Goal: Task Accomplishment & Management: Use online tool/utility

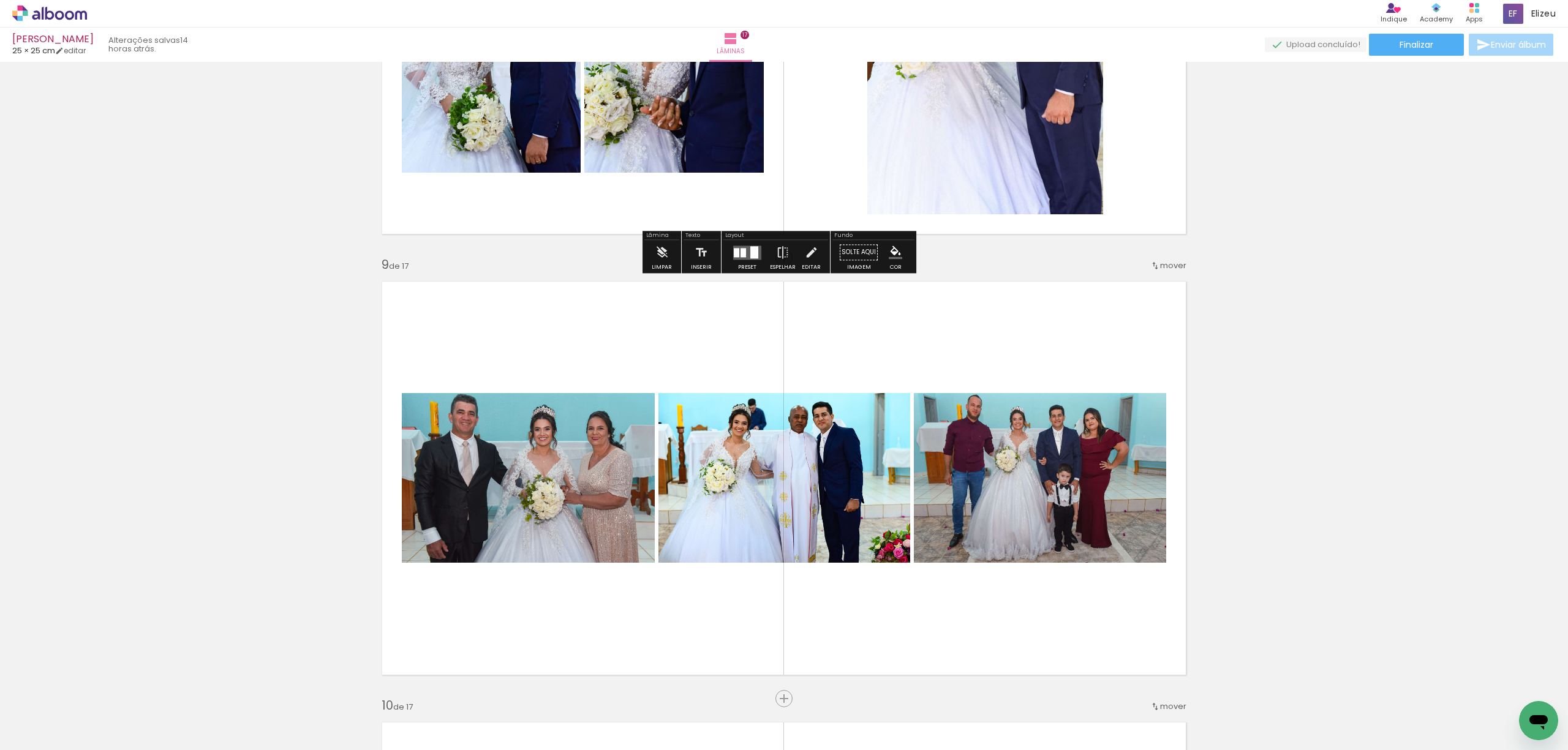
scroll to position [3535, 0]
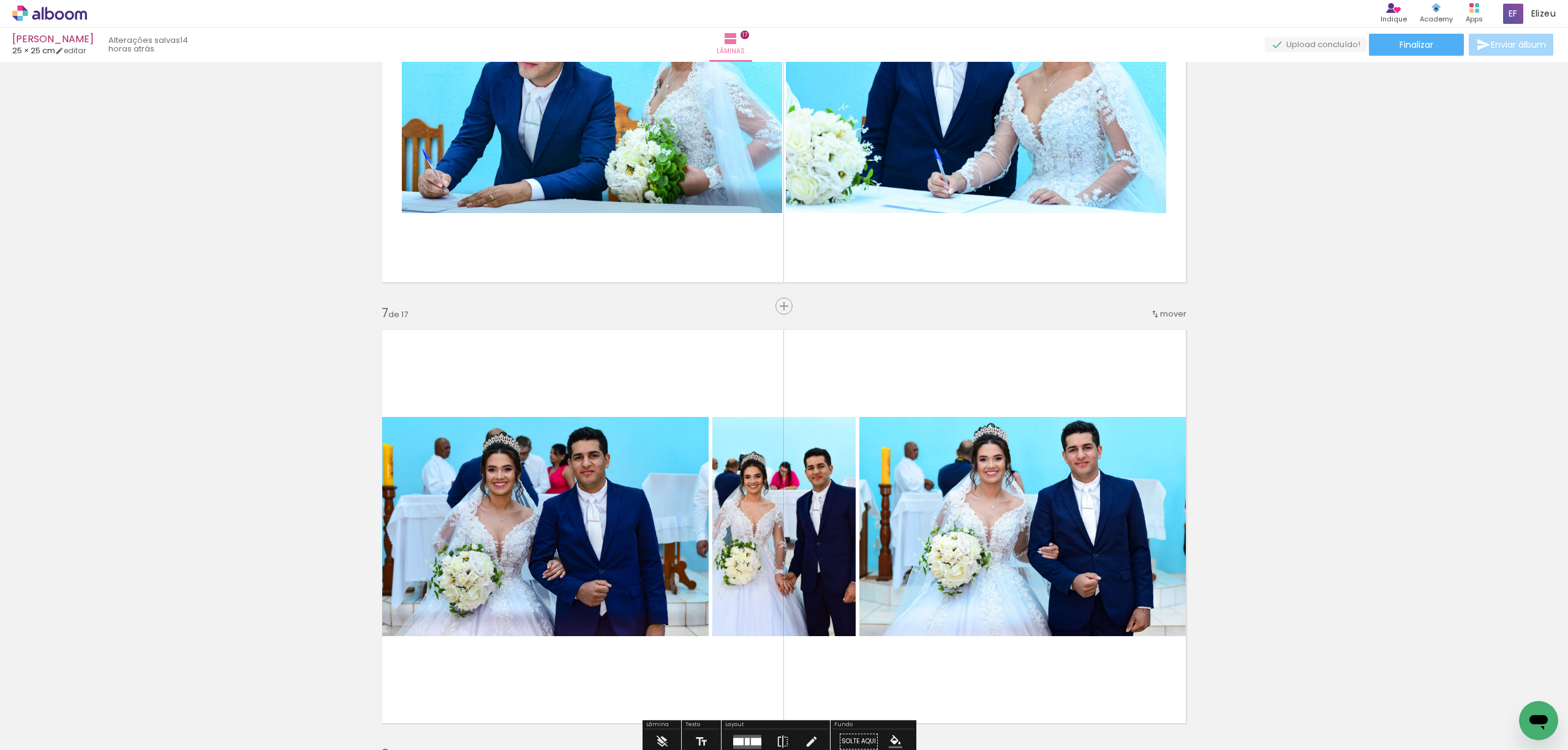
scroll to position [2392, 0]
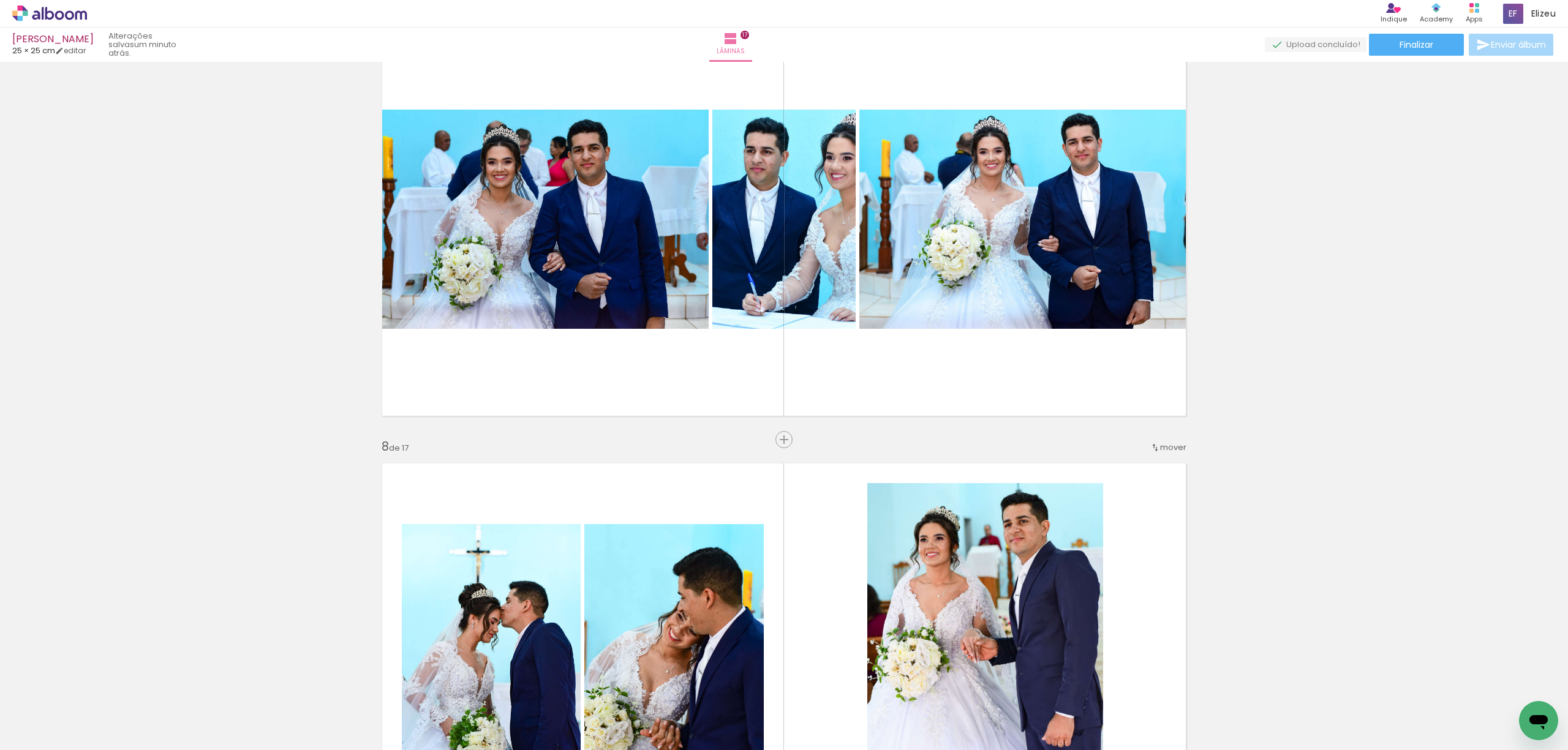
scroll to position [2718, 0]
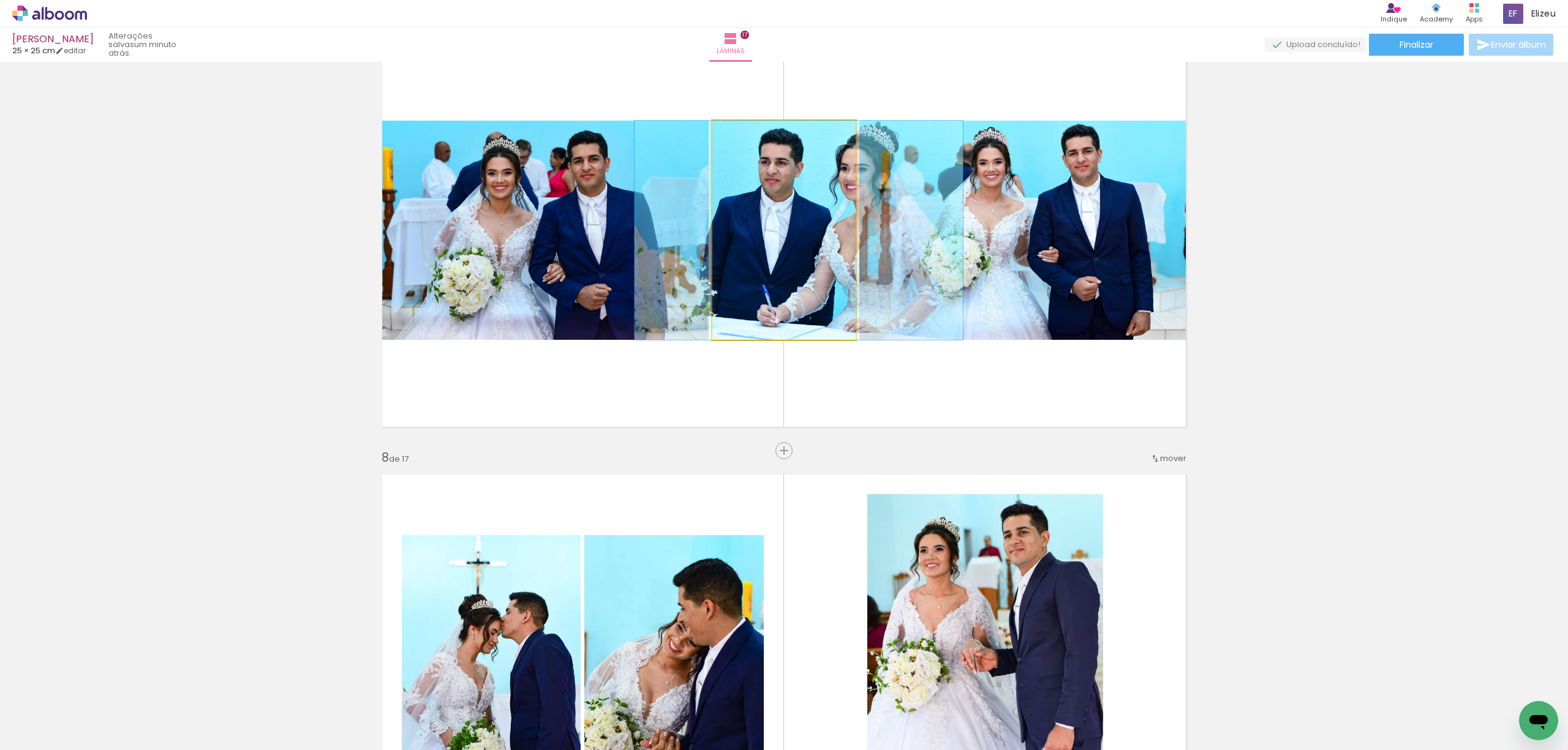
drag, startPoint x: 814, startPoint y: 264, endPoint x: 806, endPoint y: 266, distance: 8.2
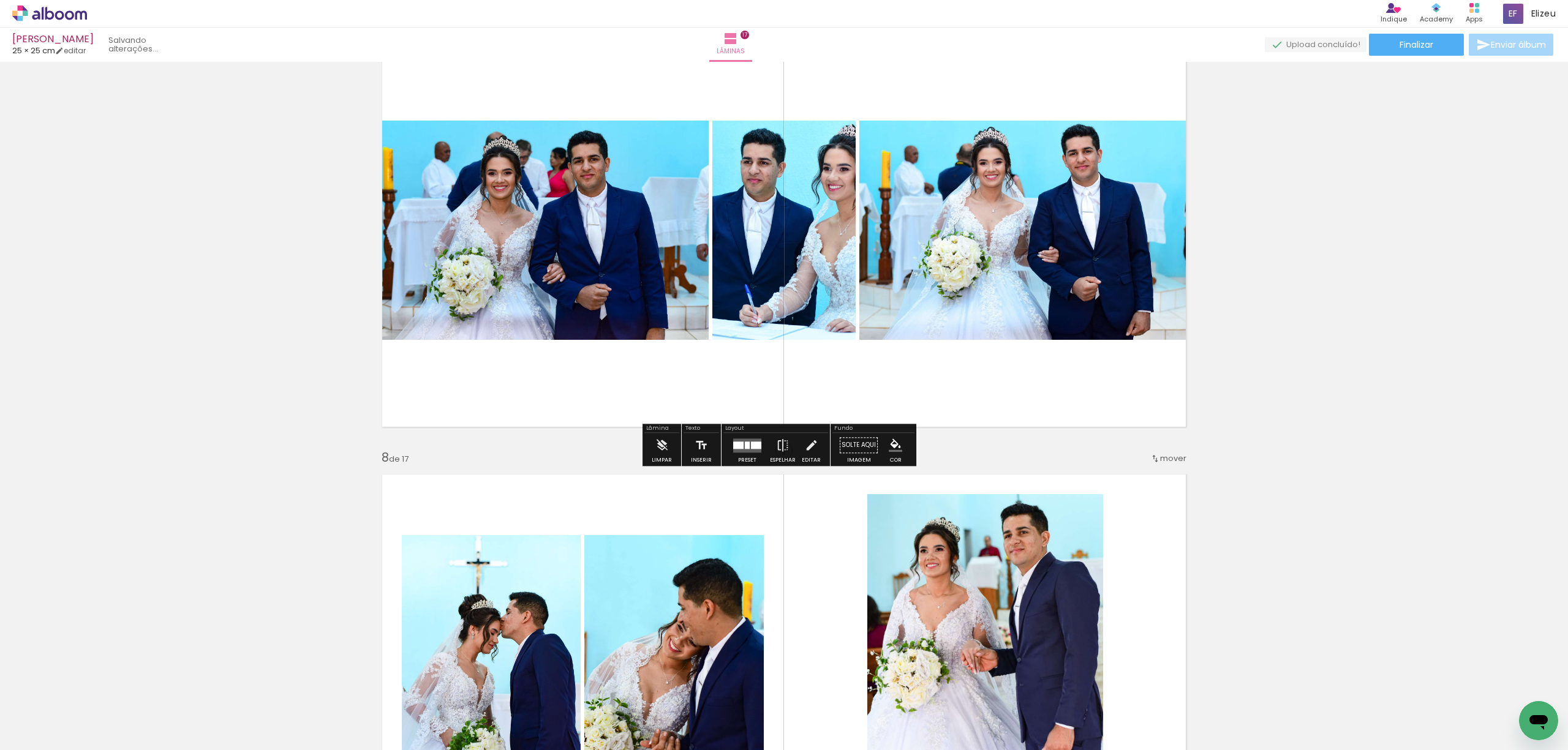
click at [736, 454] on div at bounding box center [747, 445] width 33 height 24
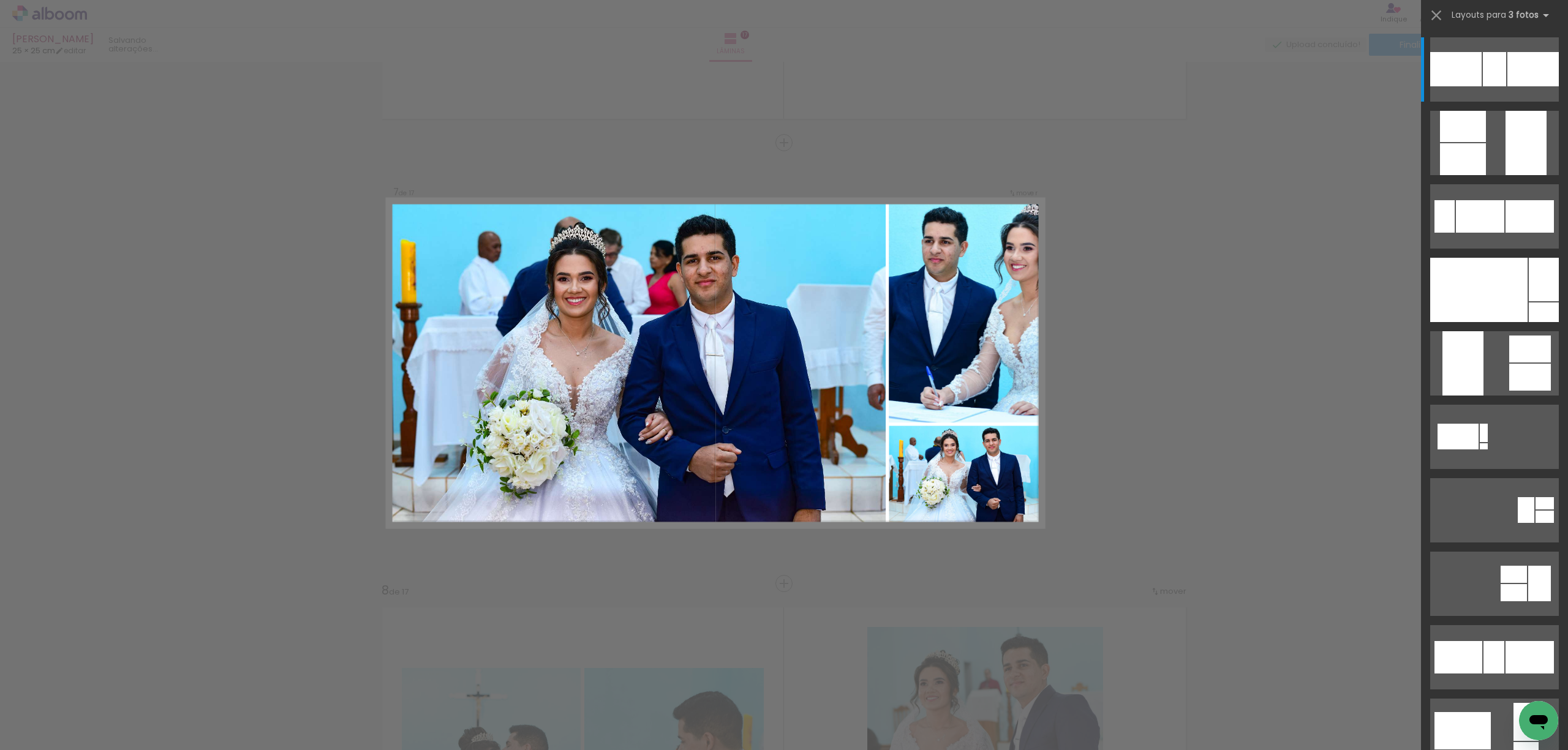
scroll to position [2580, 0]
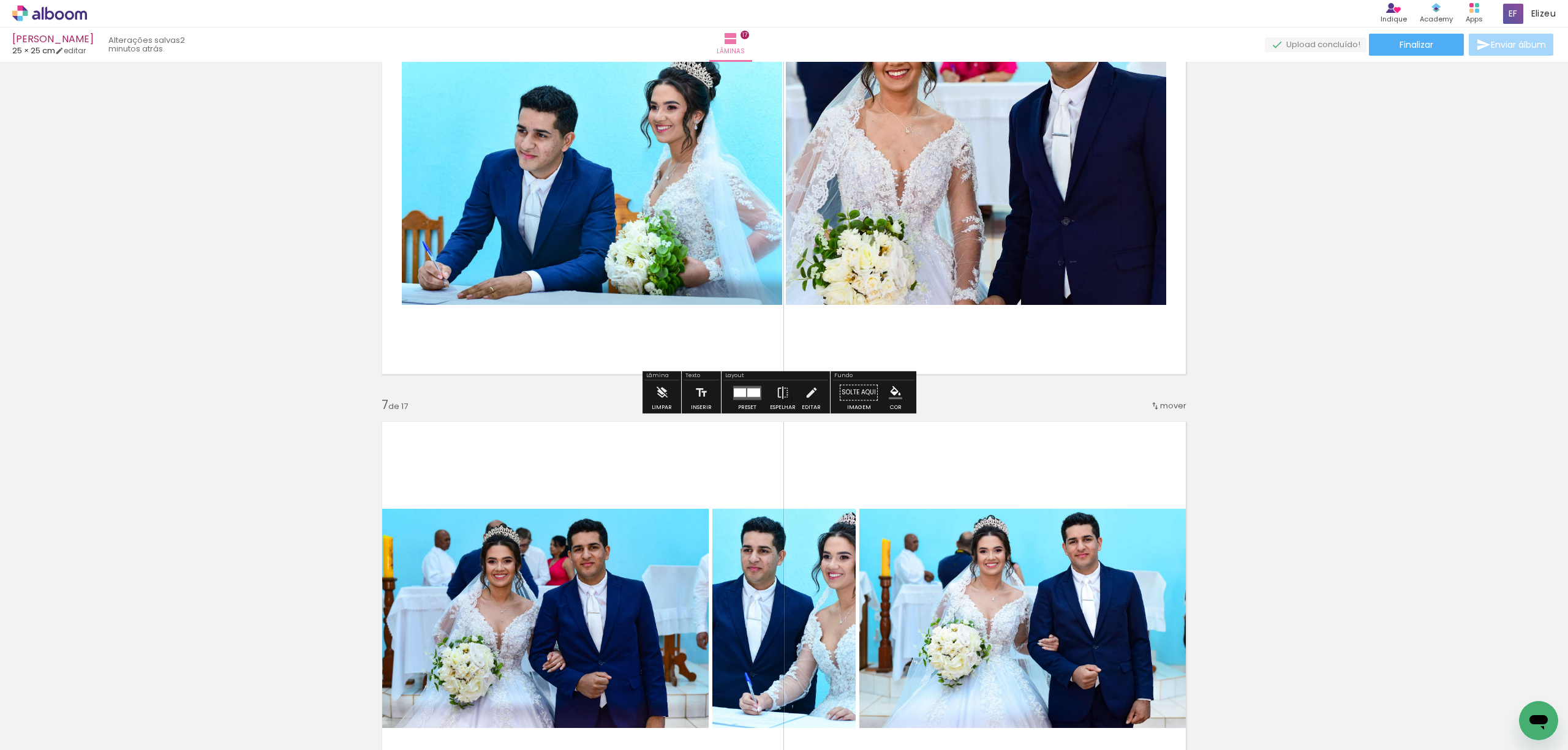
scroll to position [2417, 0]
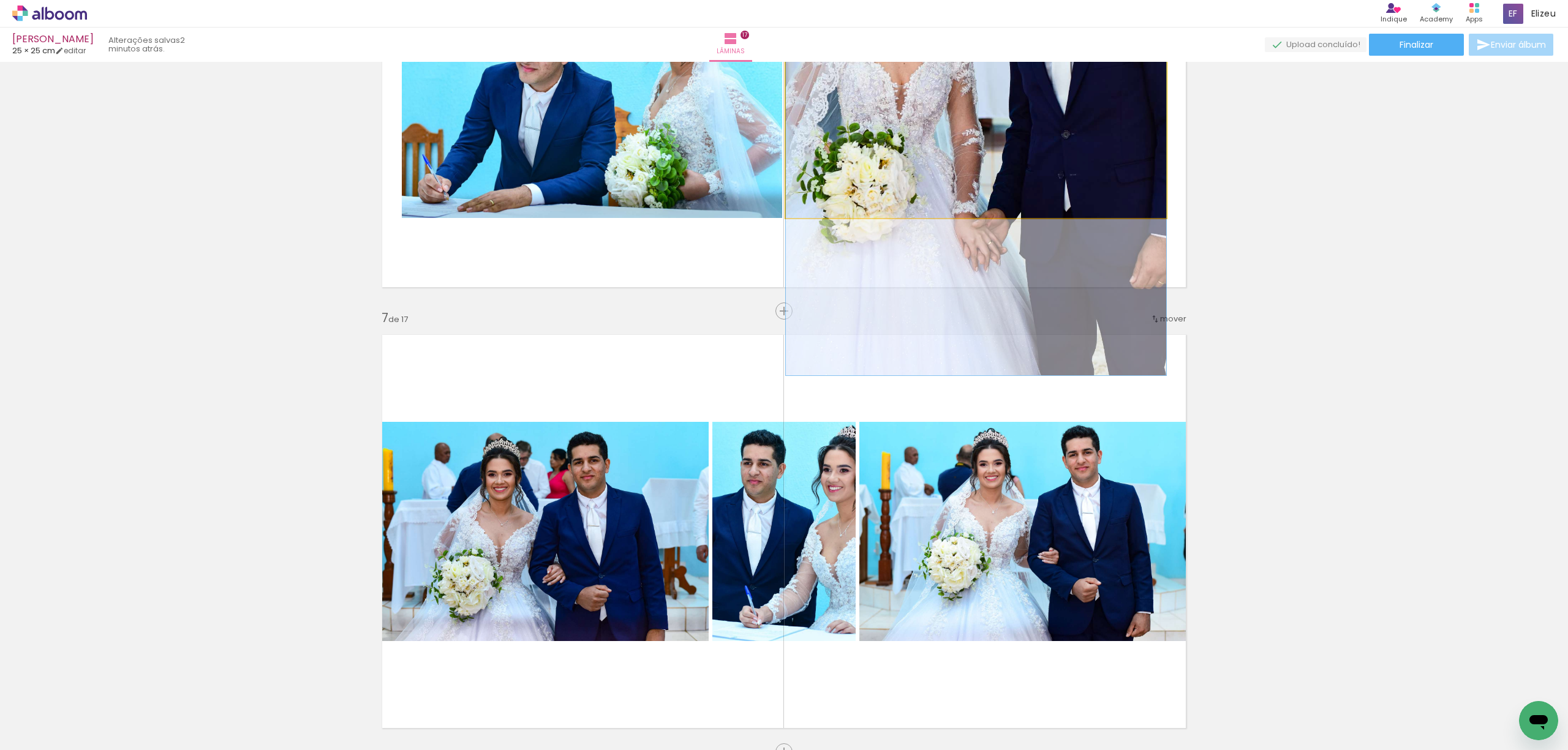
click at [888, 170] on quentale-photo at bounding box center [975, 90] width 380 height 255
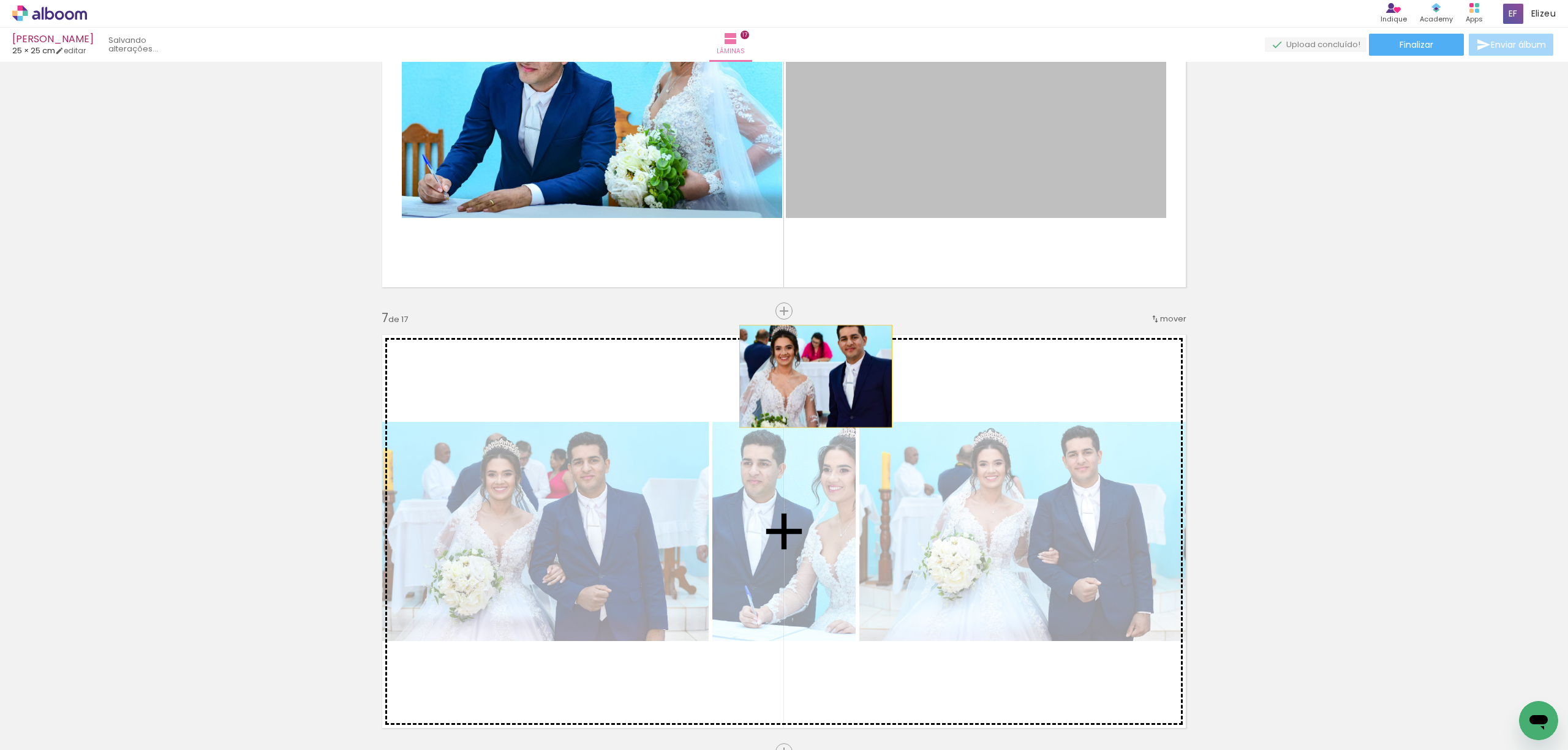
drag, startPoint x: 903, startPoint y: 164, endPoint x: 816, endPoint y: 375, distance: 228.2
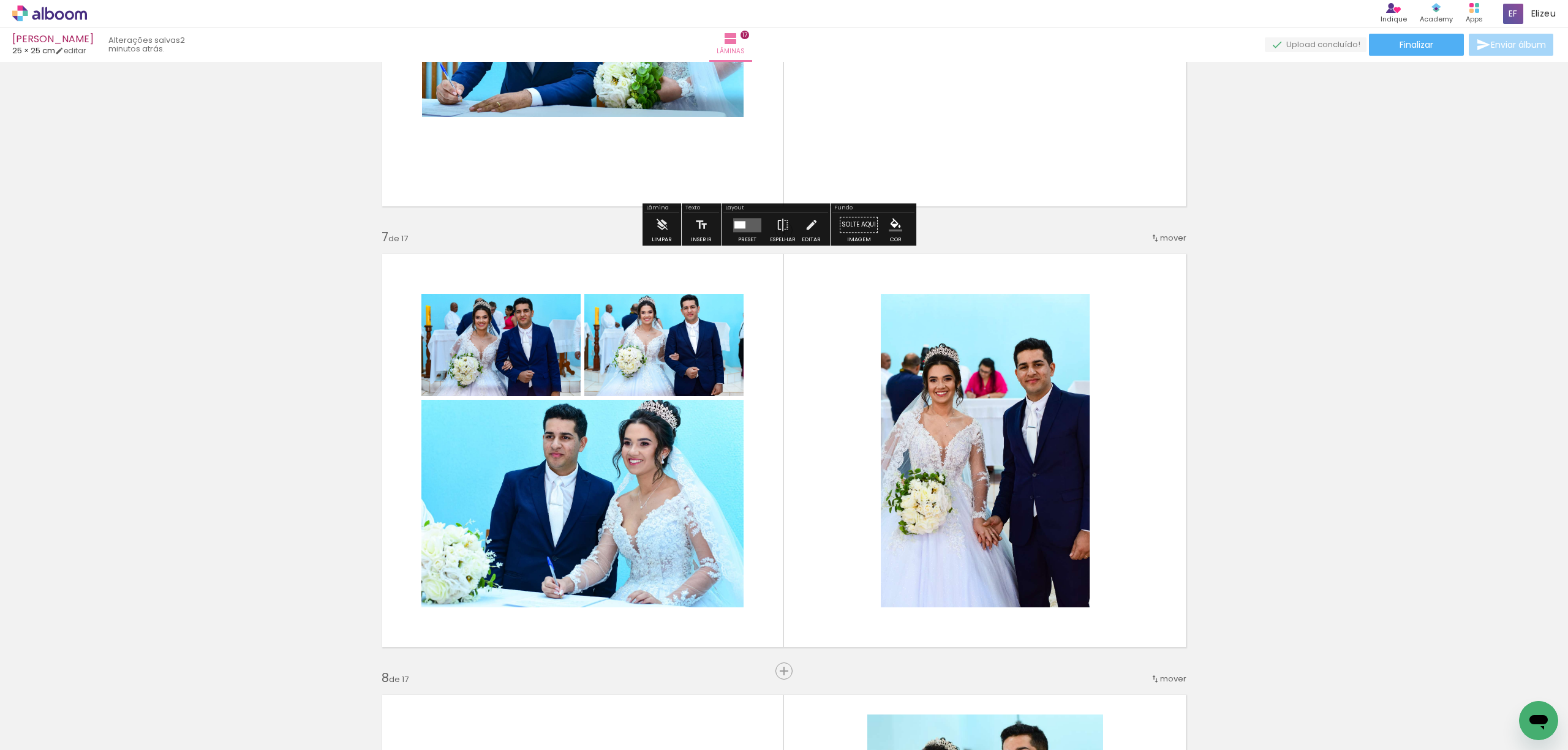
scroll to position [2499, 0]
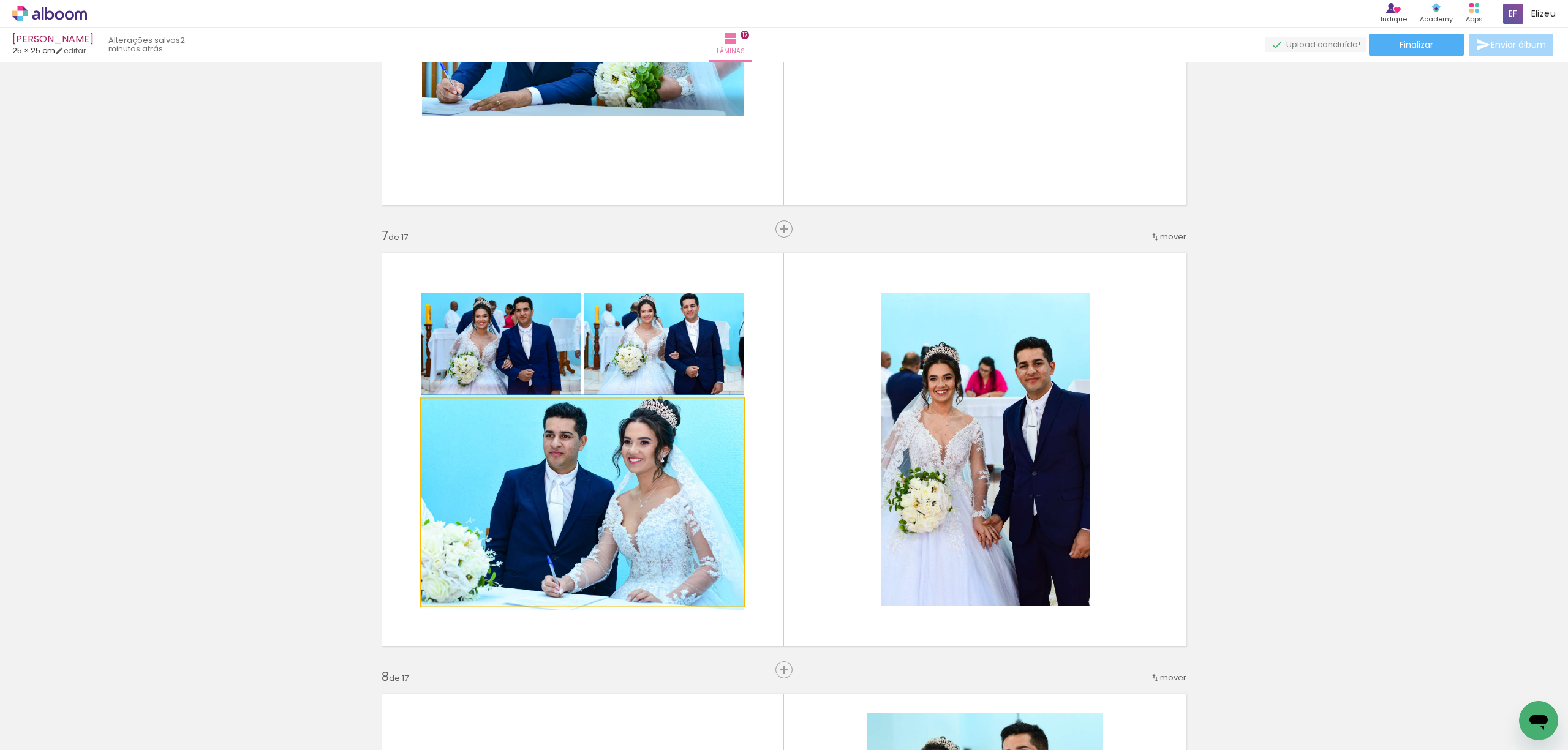
click at [624, 512] on quentale-photo at bounding box center [582, 502] width 322 height 207
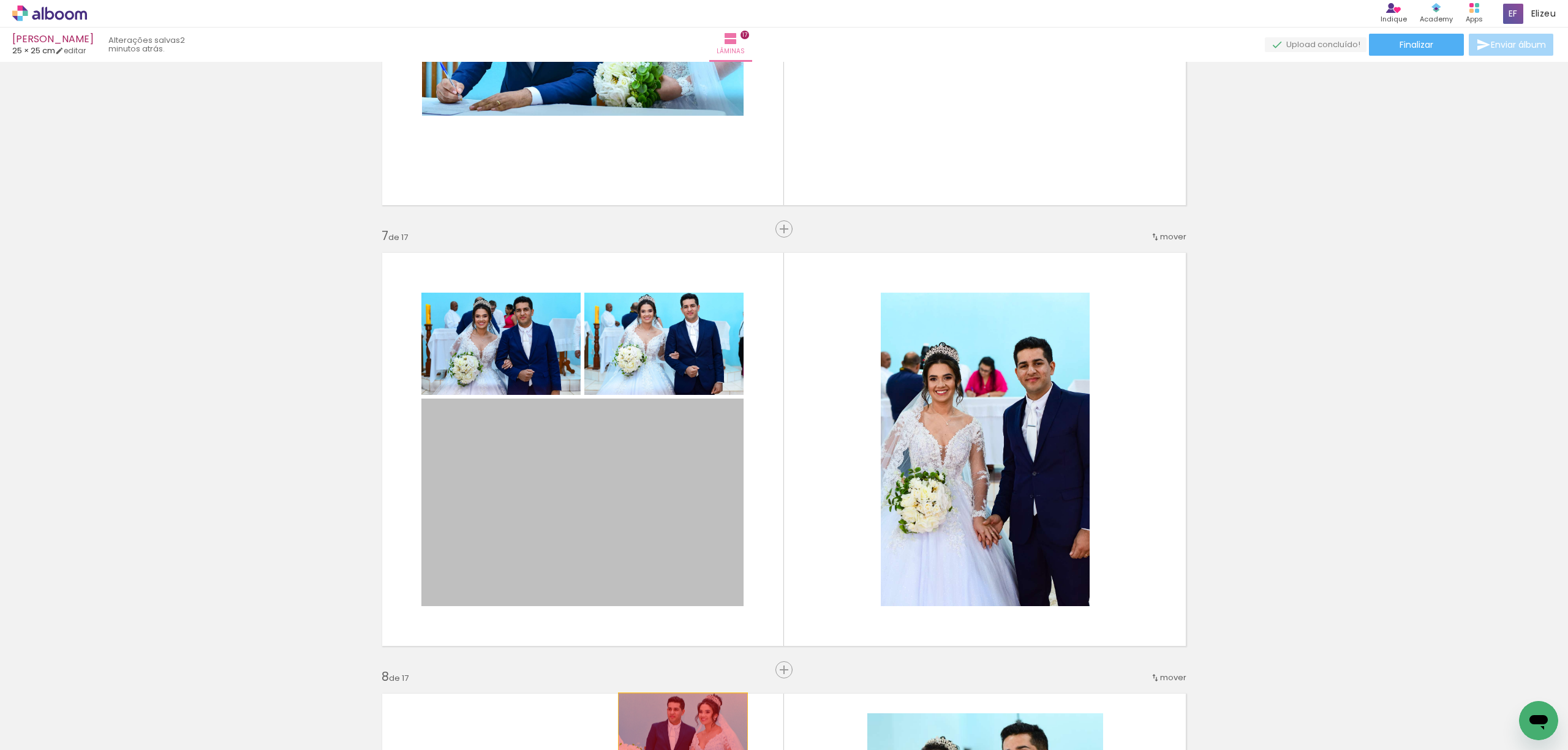
drag, startPoint x: 602, startPoint y: 508, endPoint x: 677, endPoint y: 735, distance: 239.1
click at [677, 735] on quentale-workspace at bounding box center [784, 375] width 1568 height 750
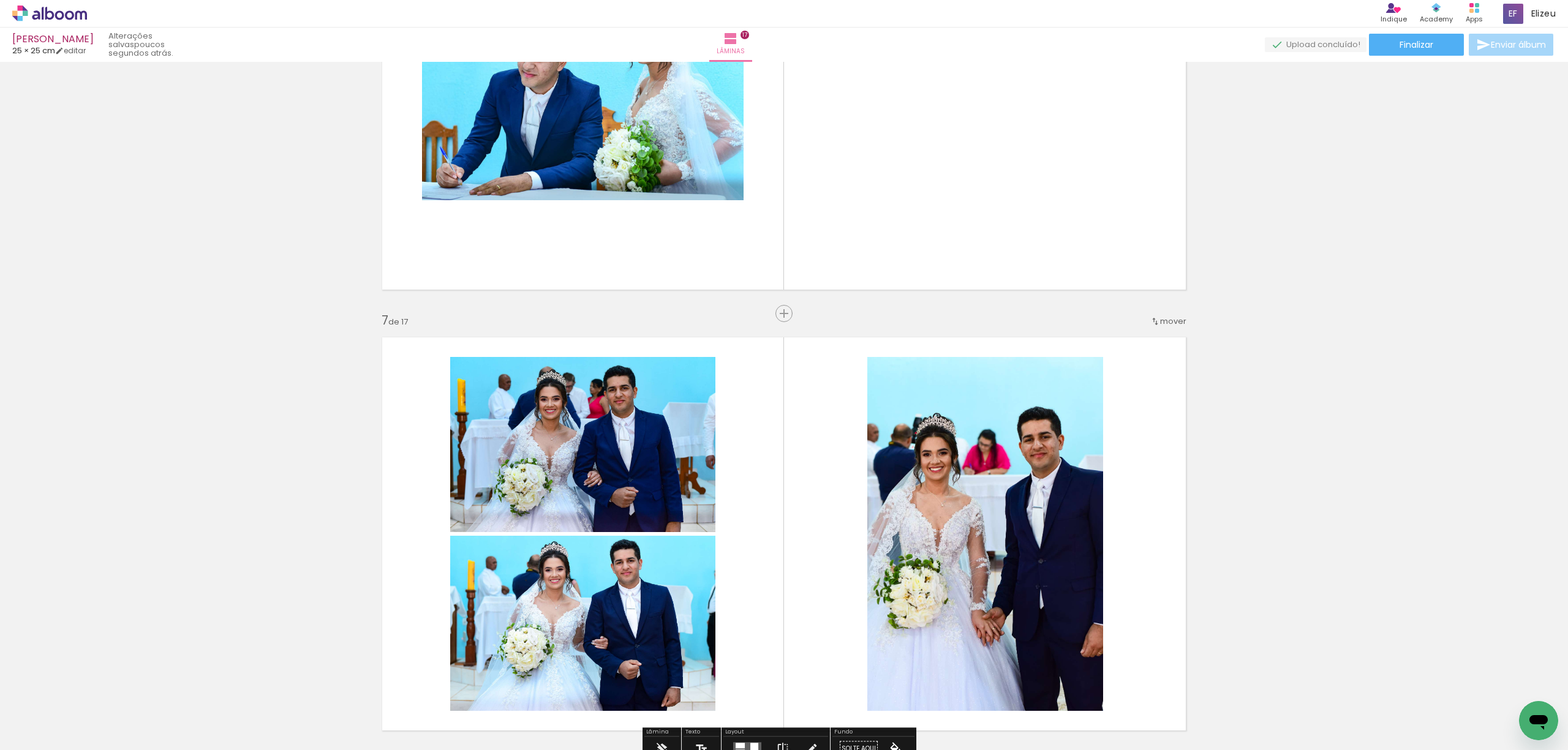
scroll to position [2254, 0]
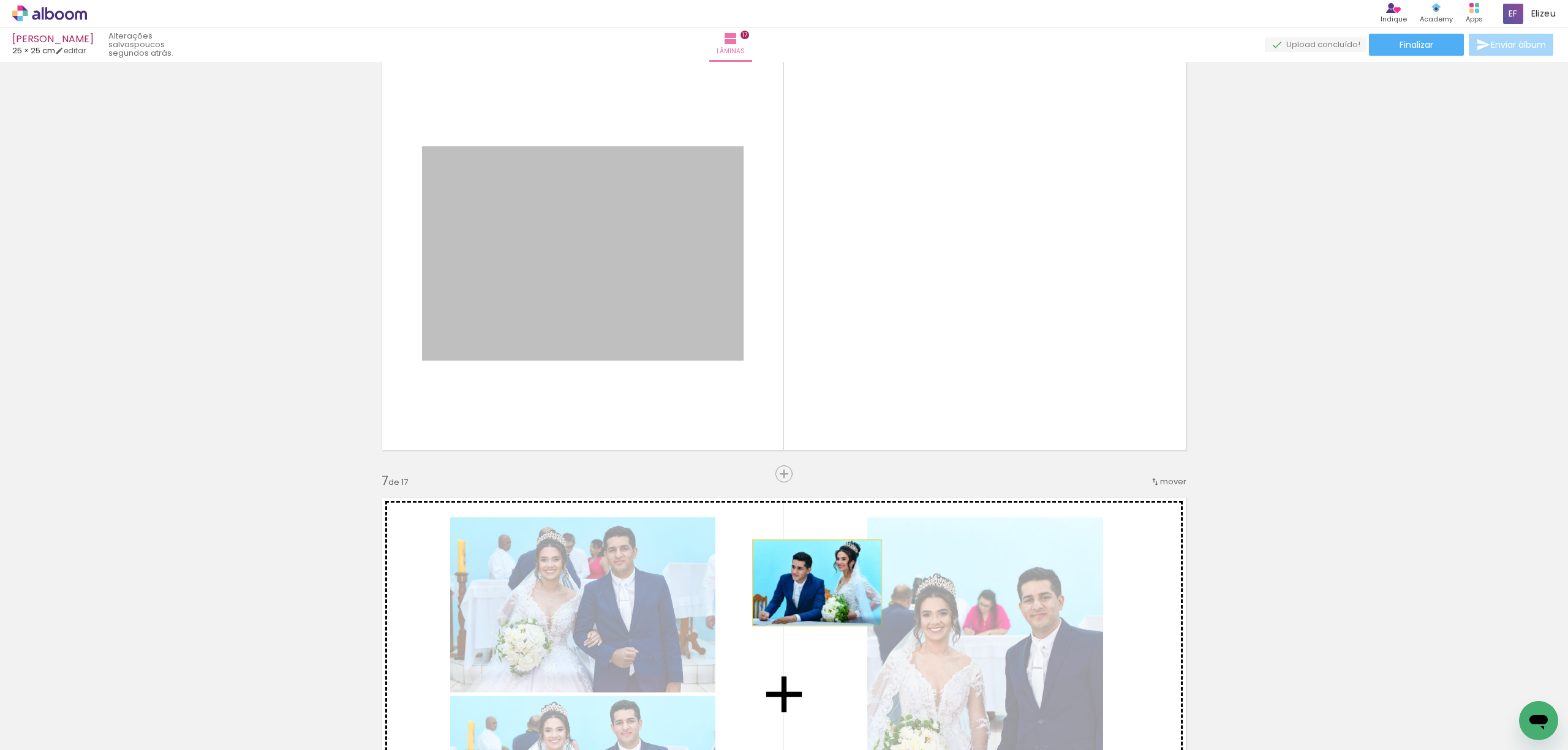
drag, startPoint x: 625, startPoint y: 256, endPoint x: 811, endPoint y: 594, distance: 385.8
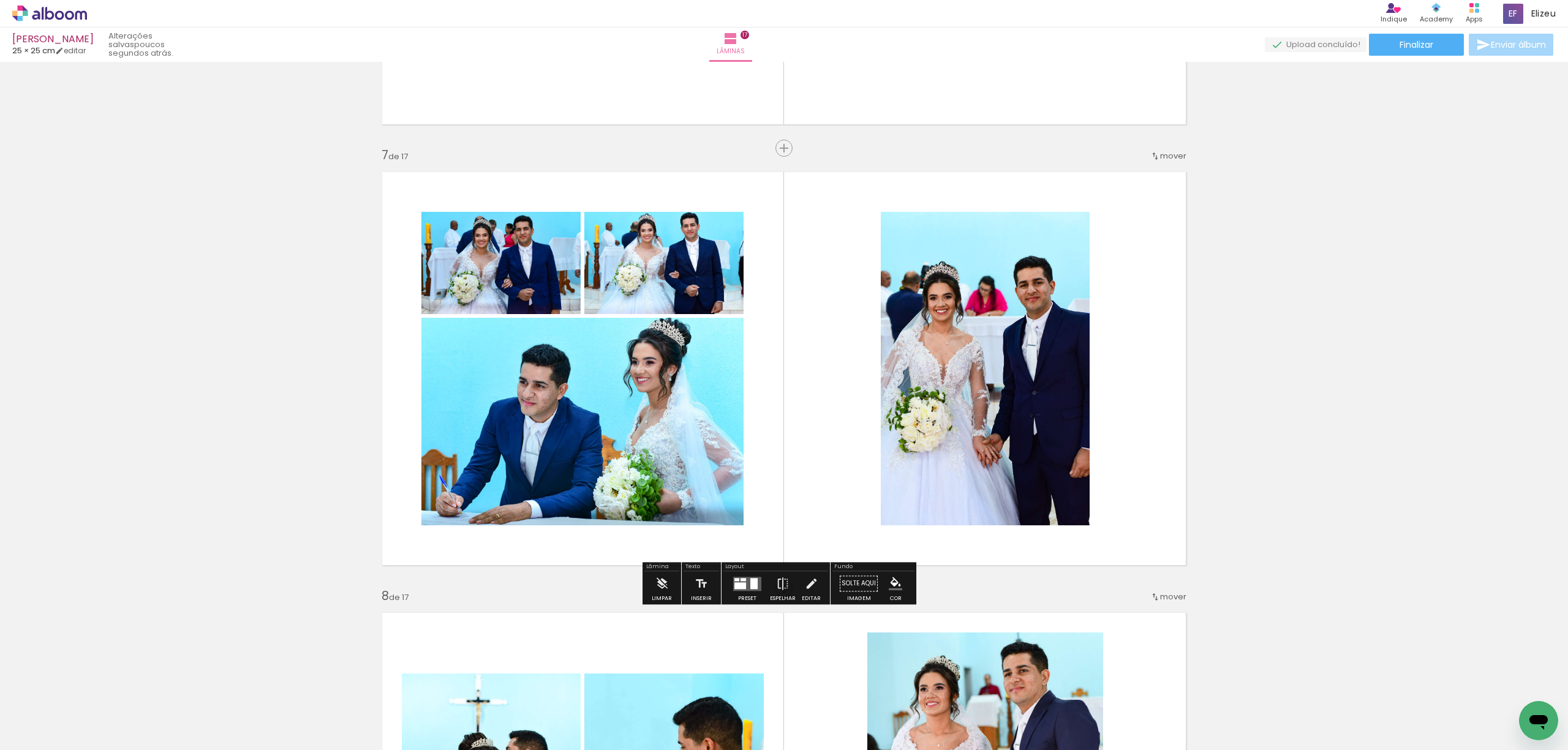
scroll to position [2580, 0]
click at [749, 600] on div "Preset" at bounding box center [747, 597] width 18 height 5
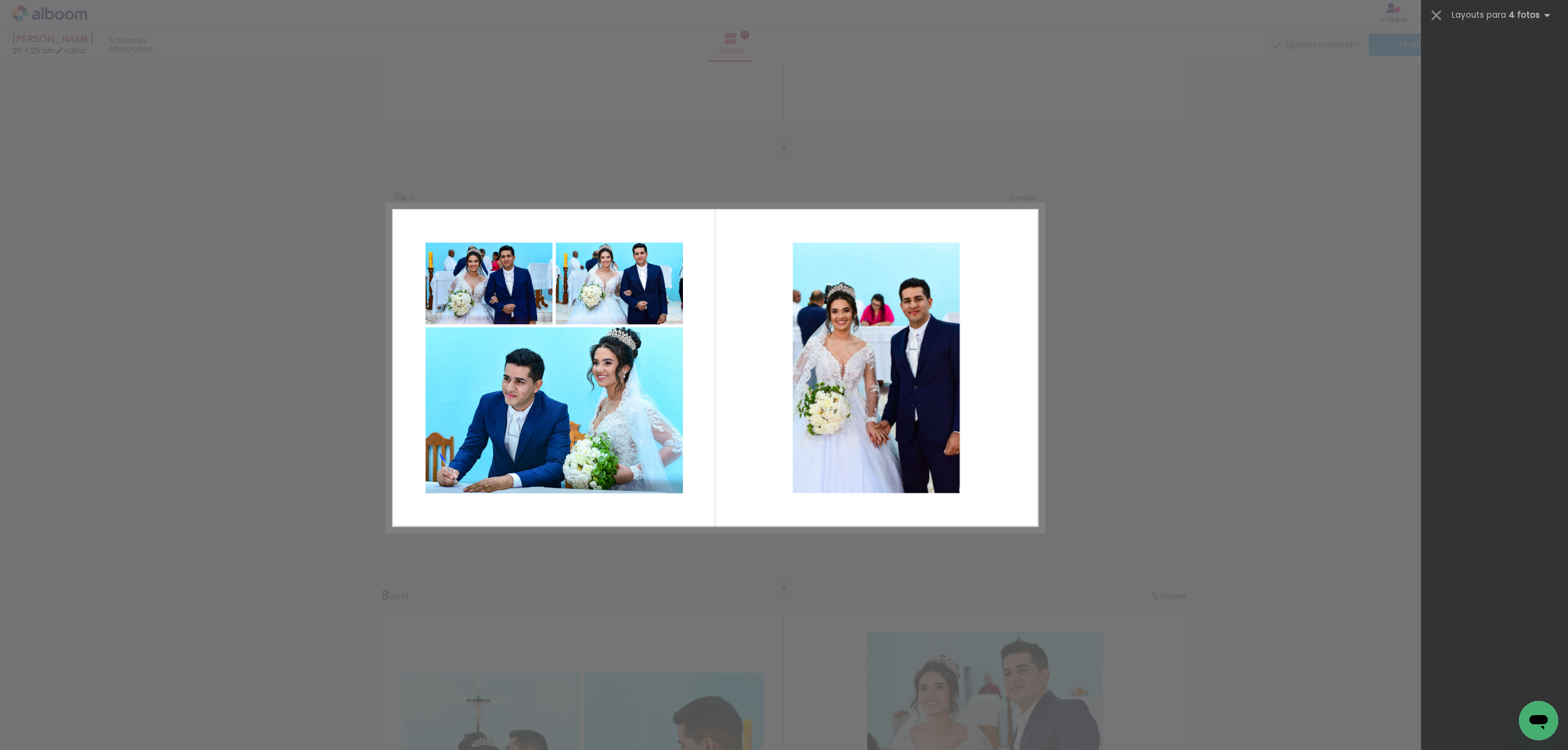
scroll to position [0, 0]
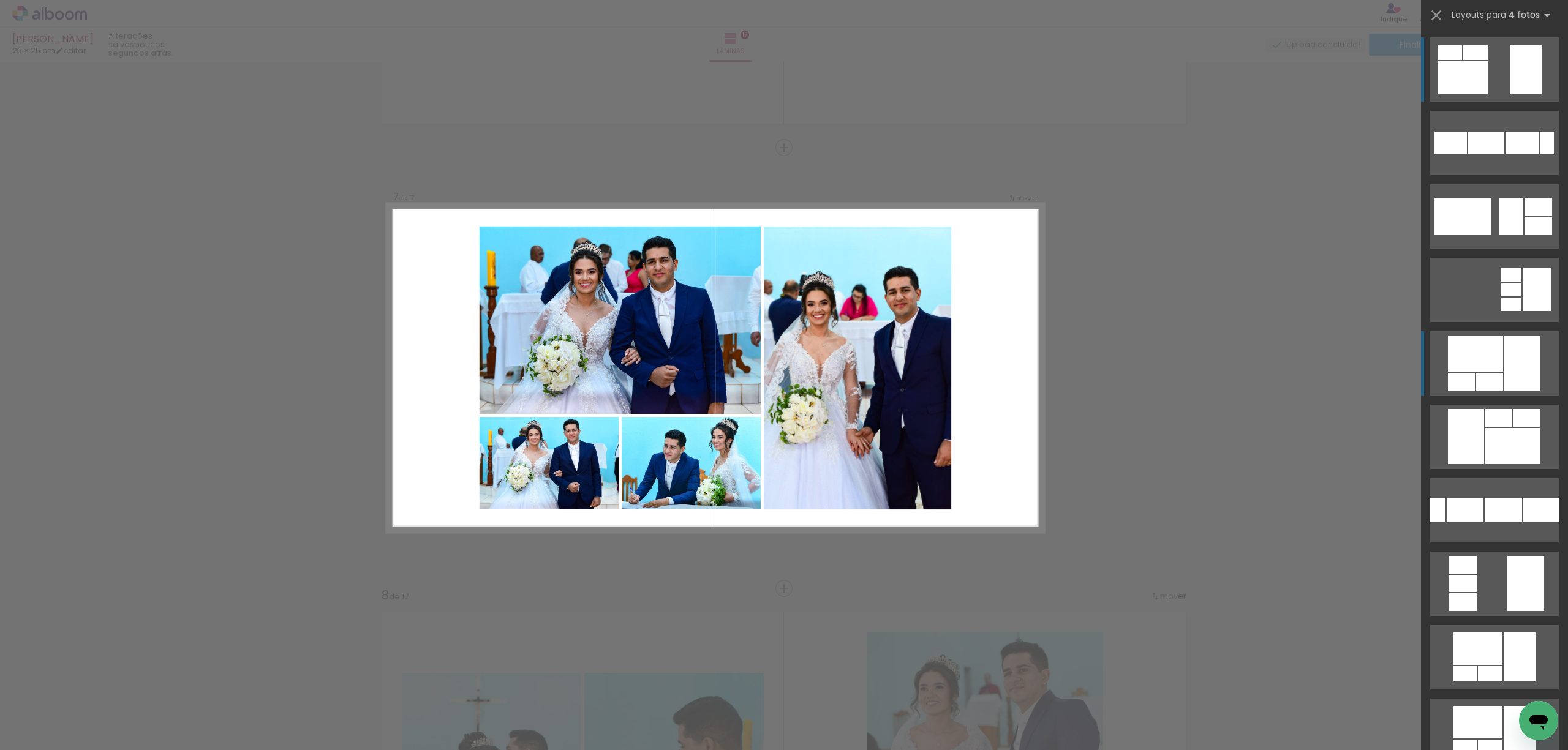
click at [1507, 368] on div at bounding box center [1522, 363] width 36 height 55
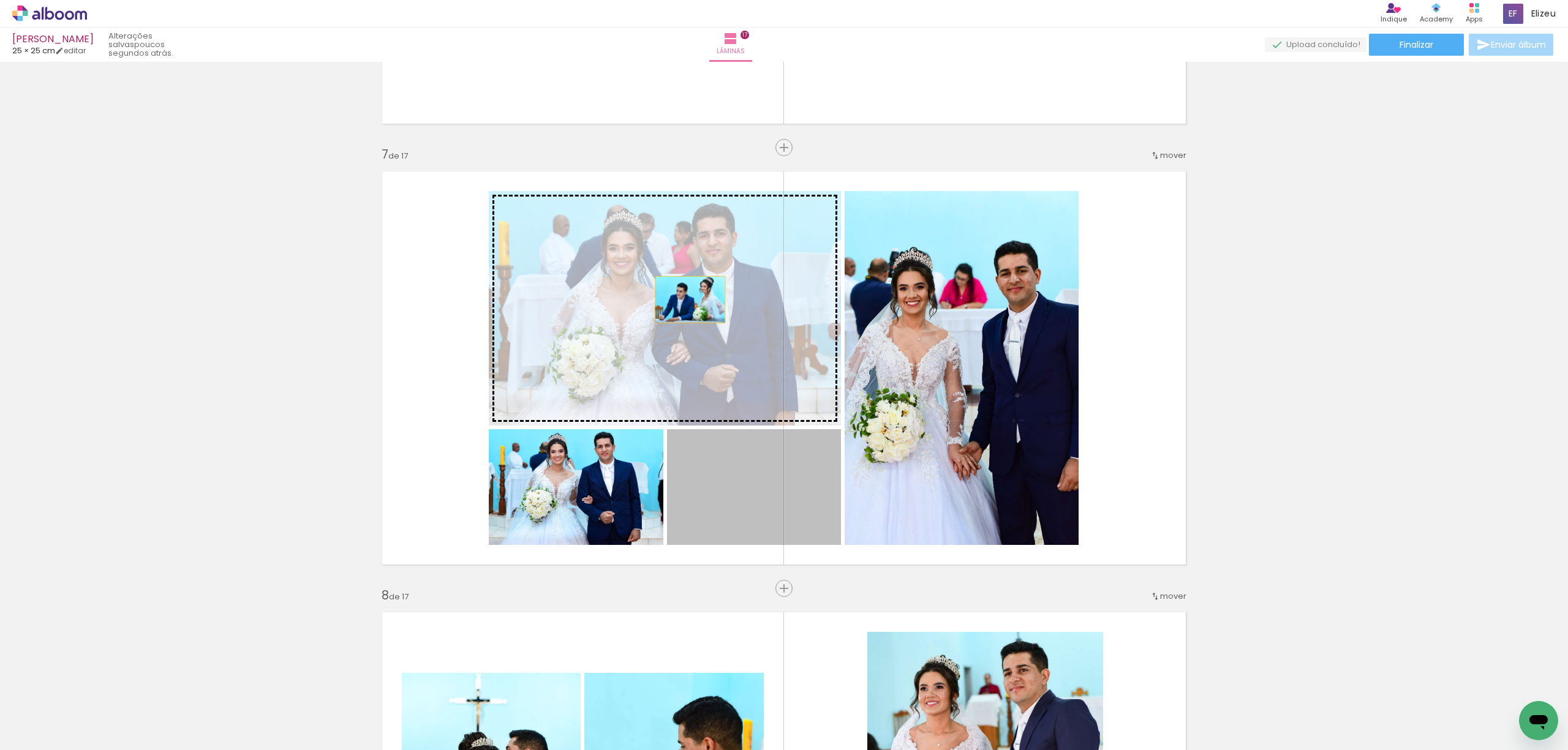
drag, startPoint x: 741, startPoint y: 491, endPoint x: 684, endPoint y: 300, distance: 199.3
click at [0, 0] on slot at bounding box center [0, 0] width 0 height 0
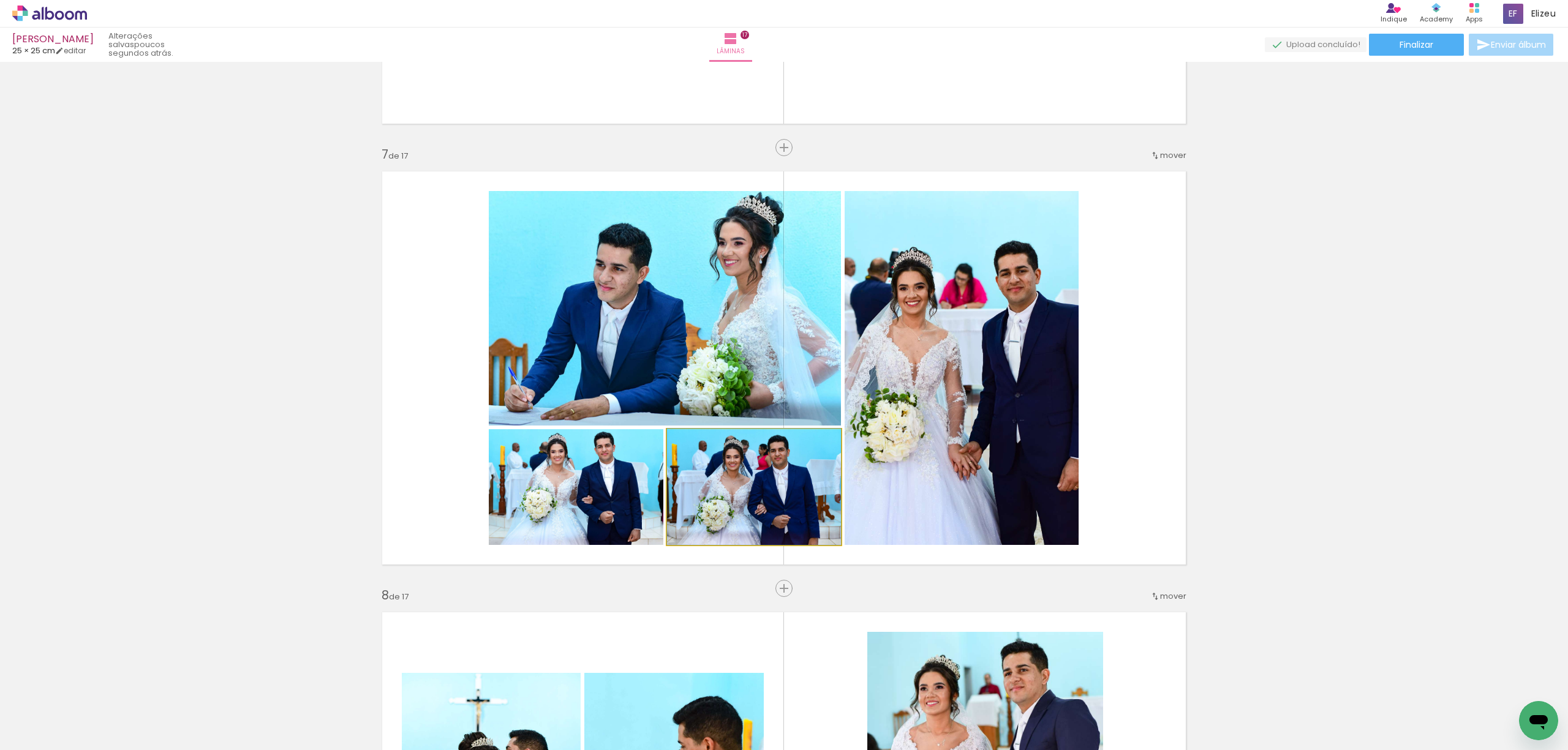
click at [713, 502] on quentale-photo at bounding box center [754, 487] width 174 height 116
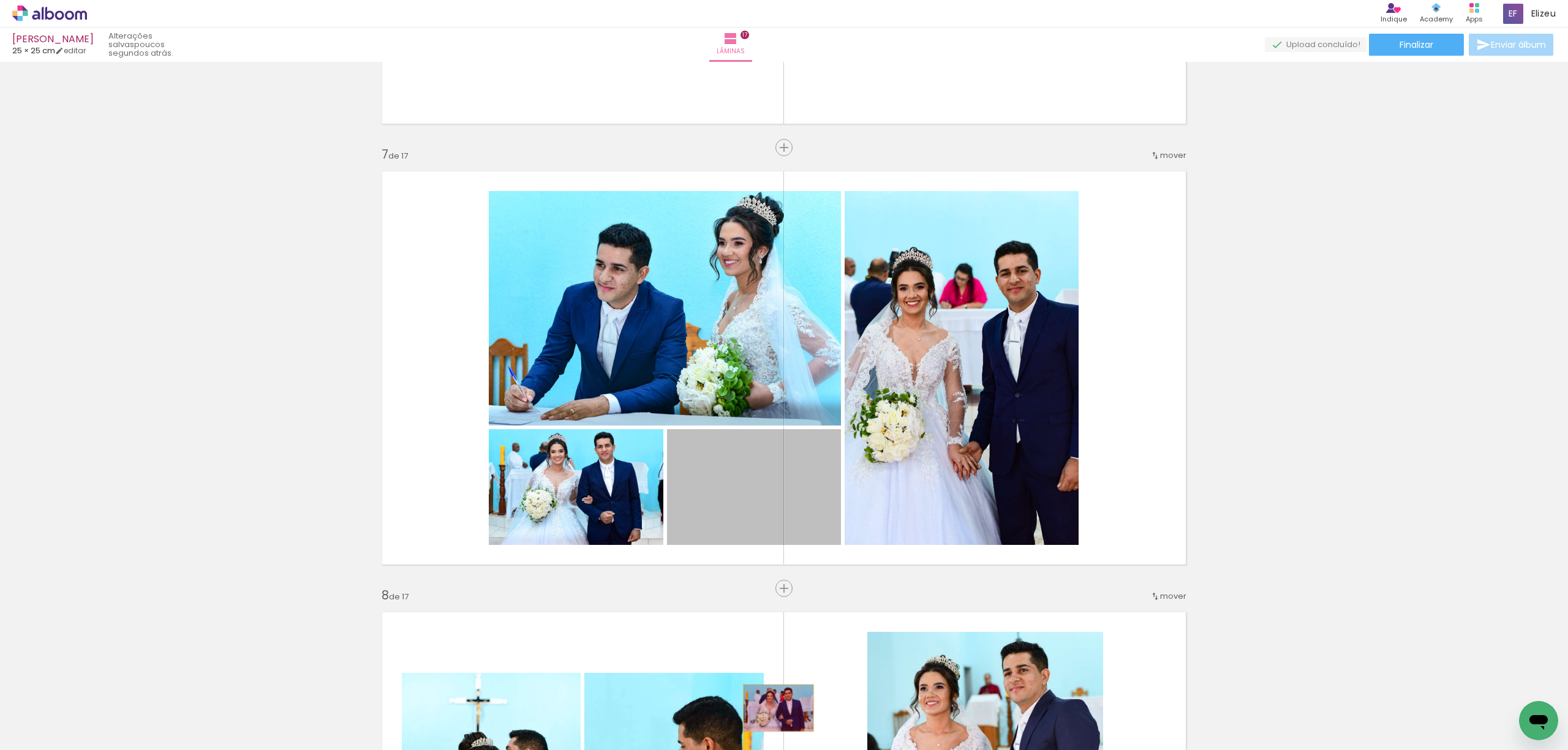
drag, startPoint x: 718, startPoint y: 478, endPoint x: 772, endPoint y: 708, distance: 236.3
click at [772, 708] on quentale-workspace at bounding box center [784, 375] width 1568 height 750
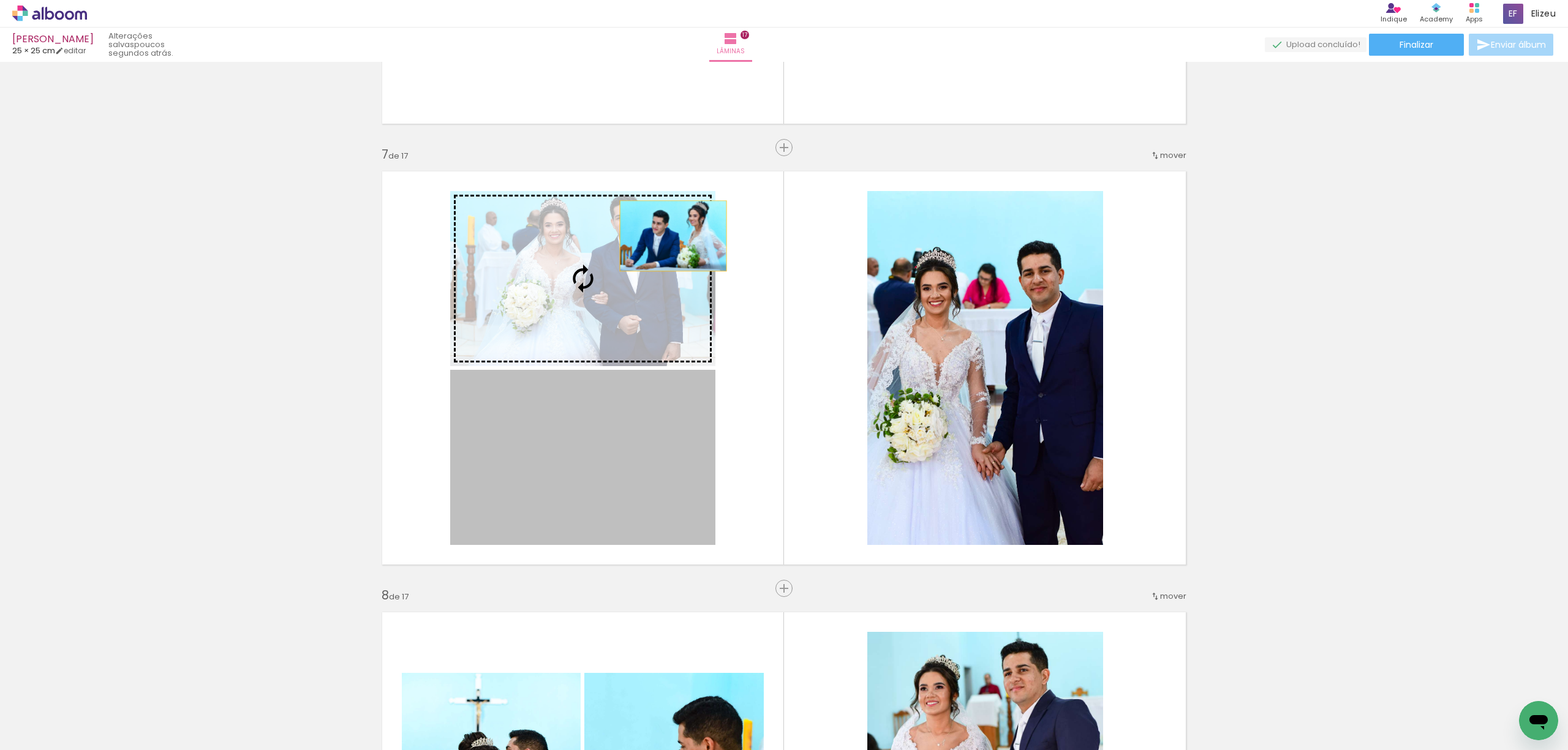
drag, startPoint x: 626, startPoint y: 464, endPoint x: 609, endPoint y: 238, distance: 226.6
click at [0, 0] on slot at bounding box center [0, 0] width 0 height 0
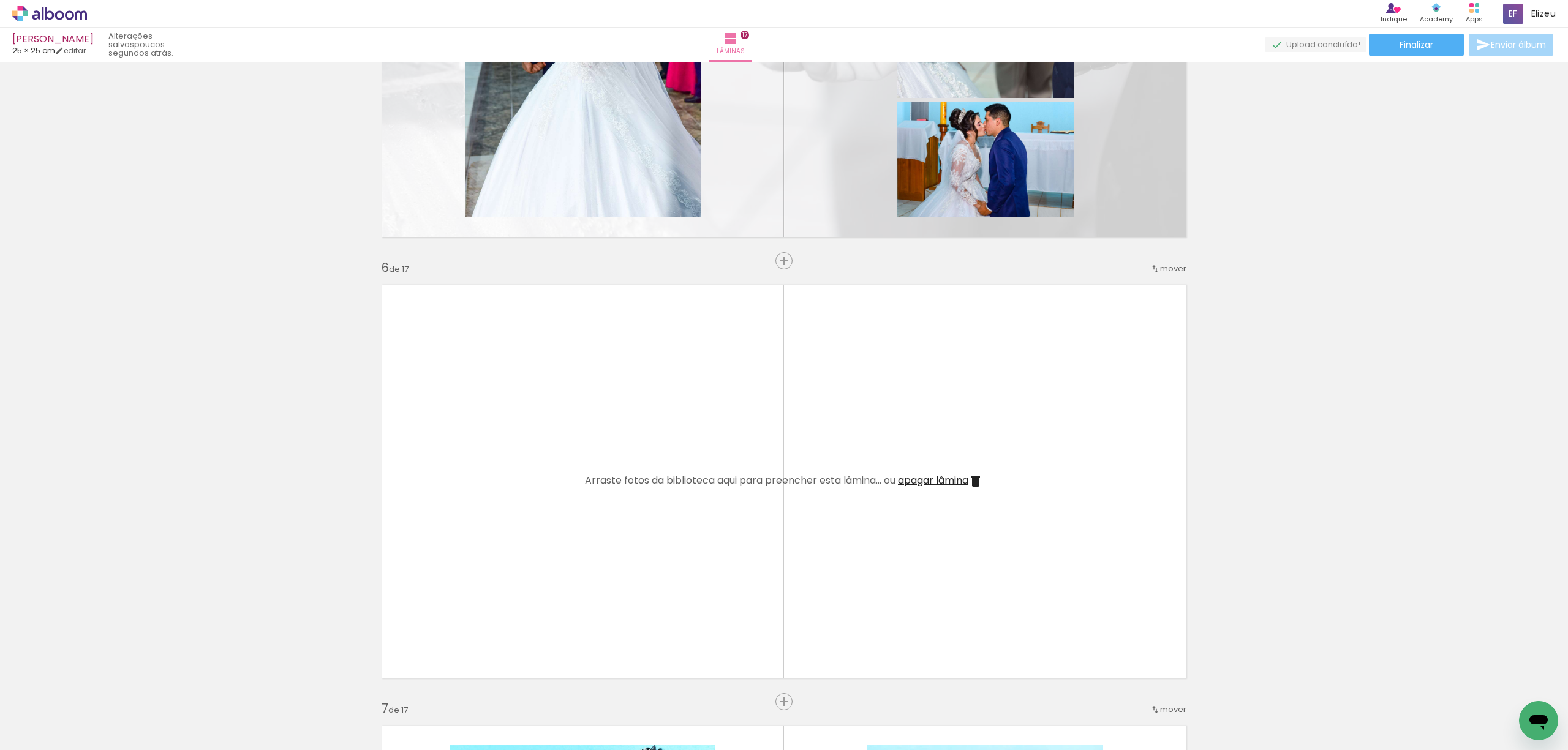
scroll to position [2009, 0]
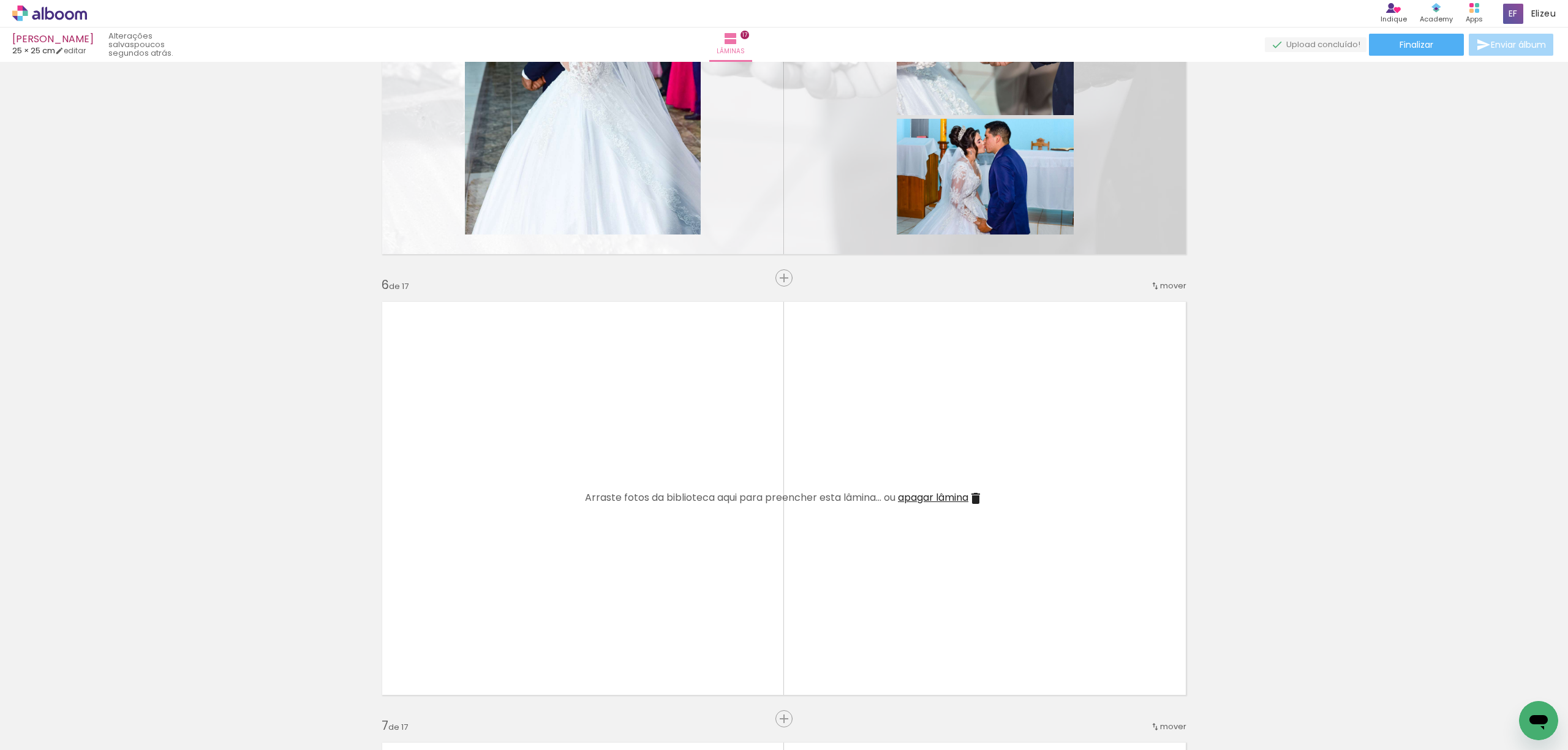
click at [971, 498] on iron-icon at bounding box center [976, 498] width 15 height 15
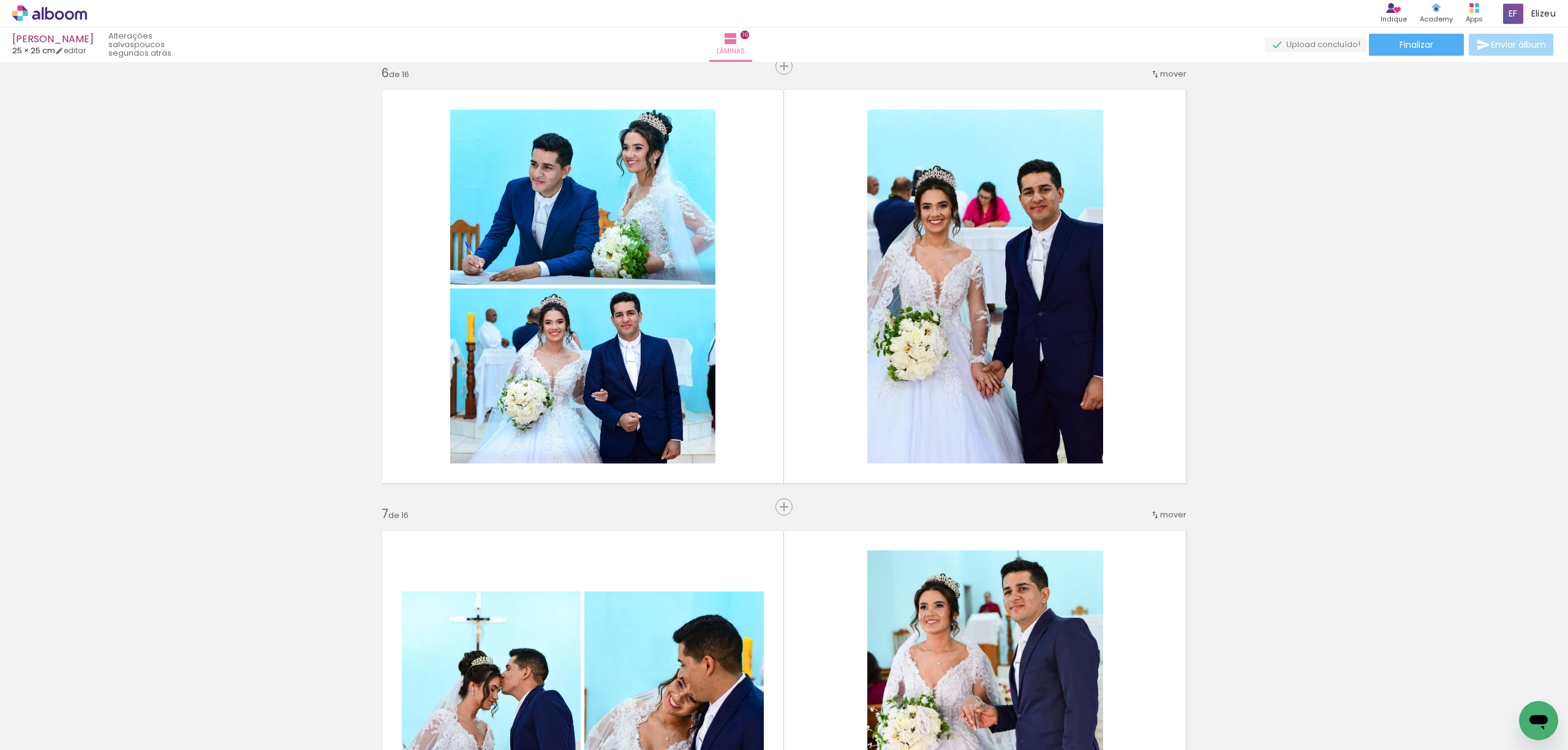
scroll to position [2254, 0]
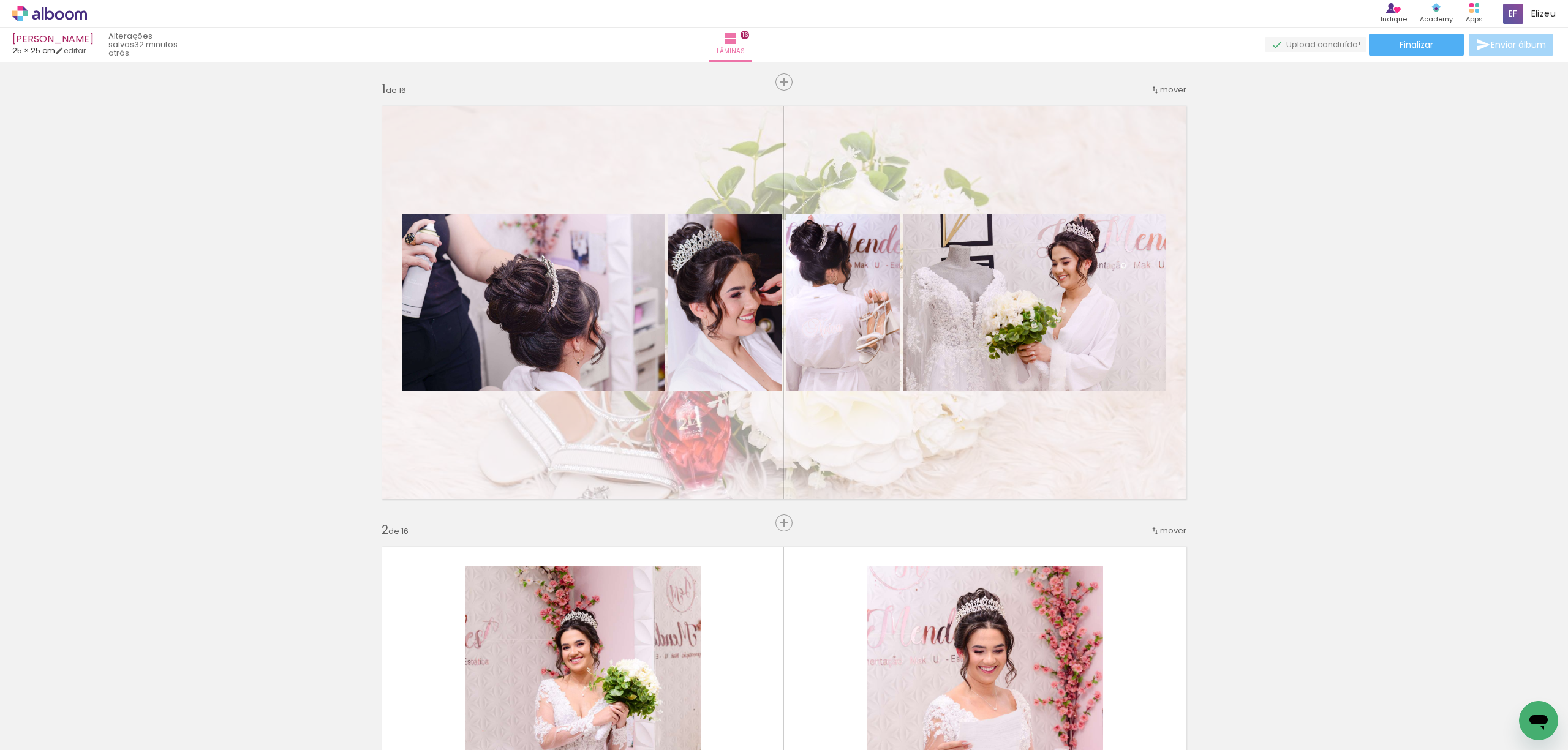
scroll to position [2254, 0]
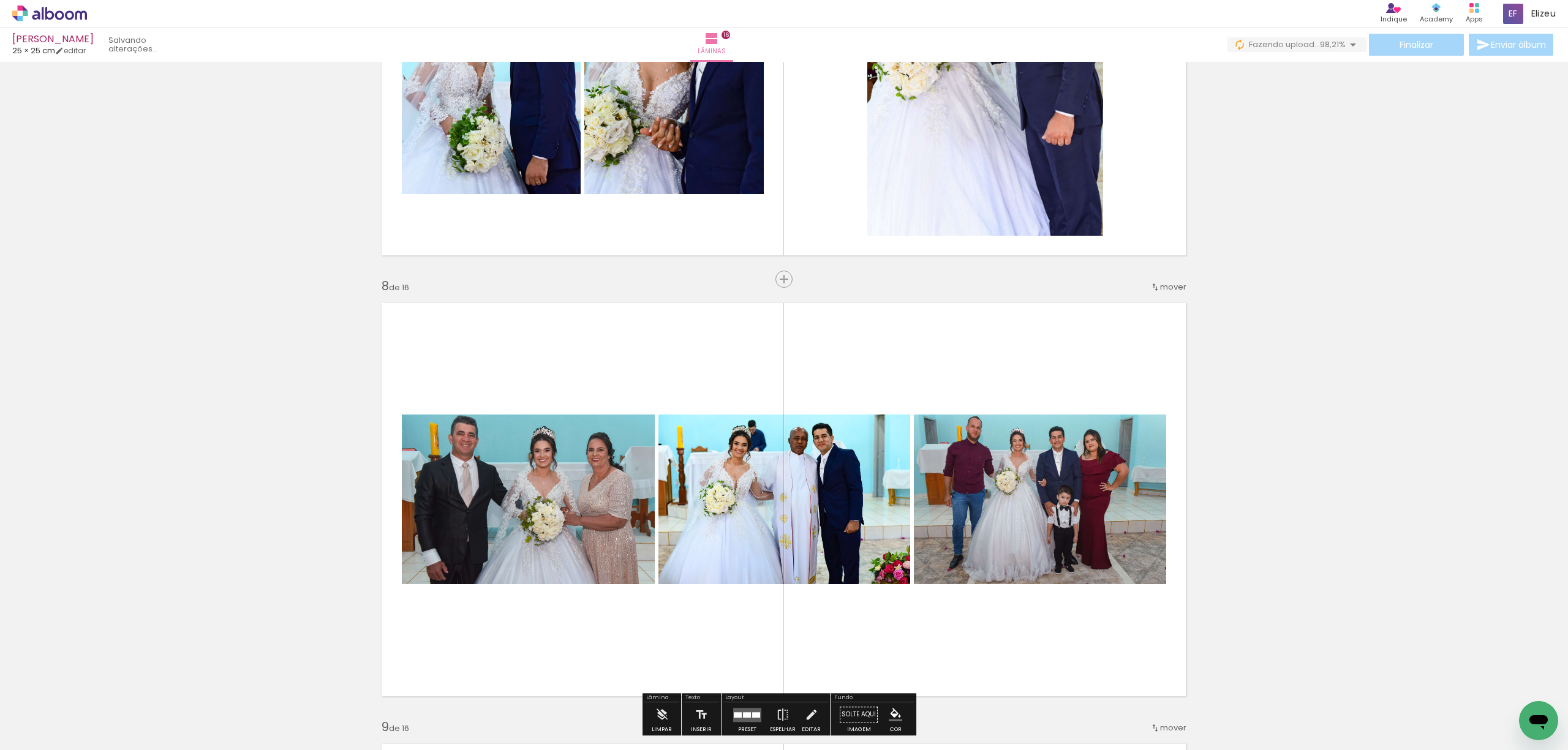
scroll to position [2989, 0]
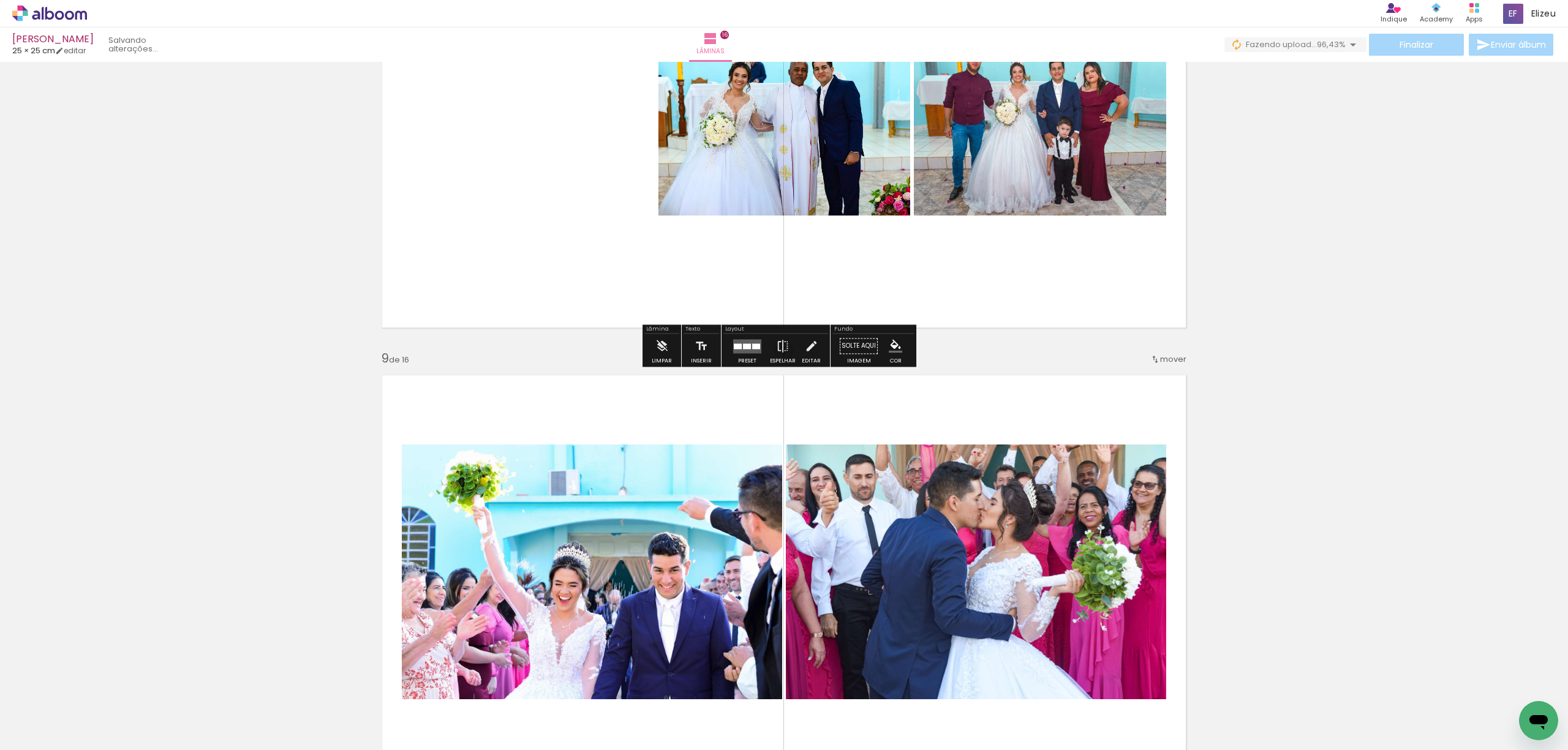
scroll to position [3396, 0]
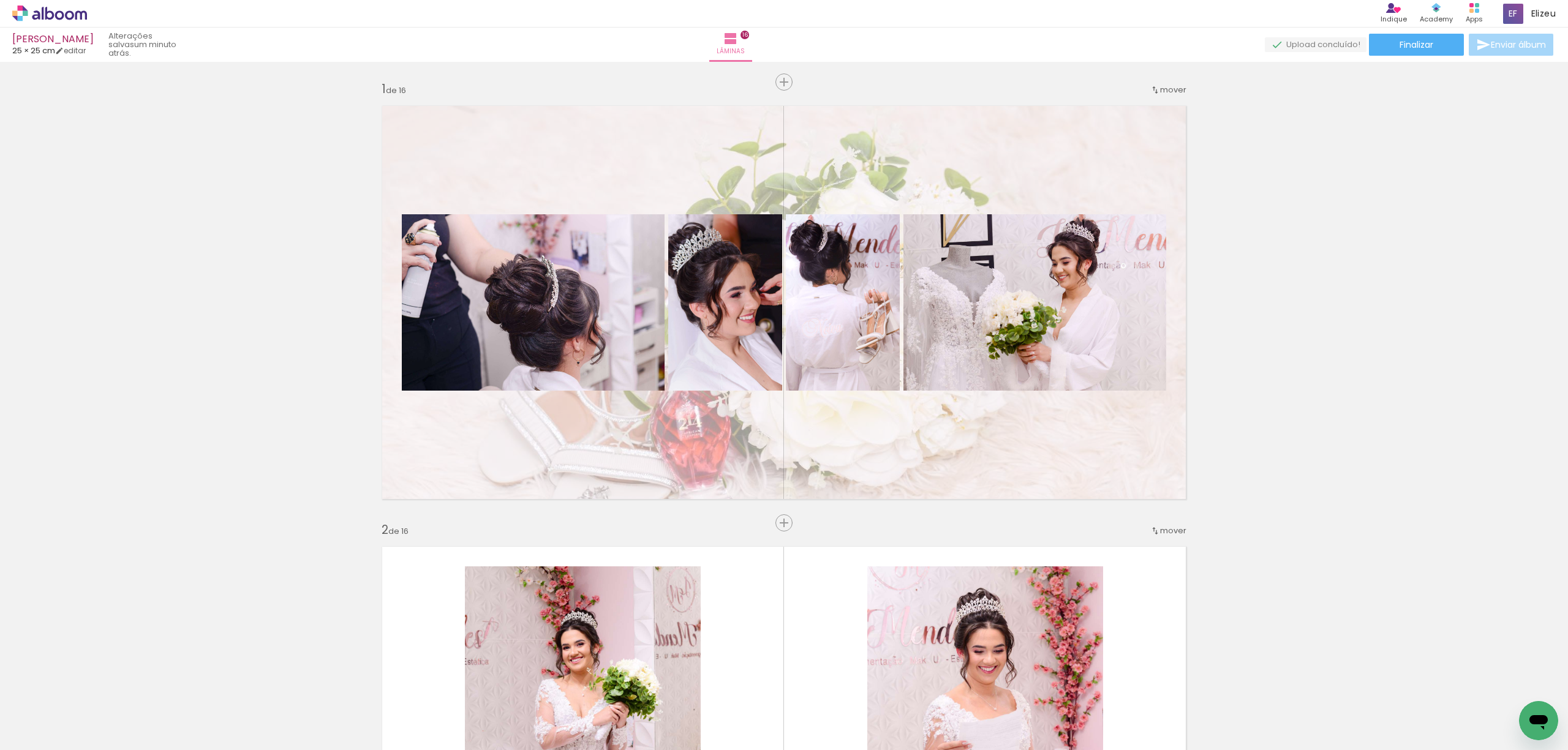
scroll to position [3396, 0]
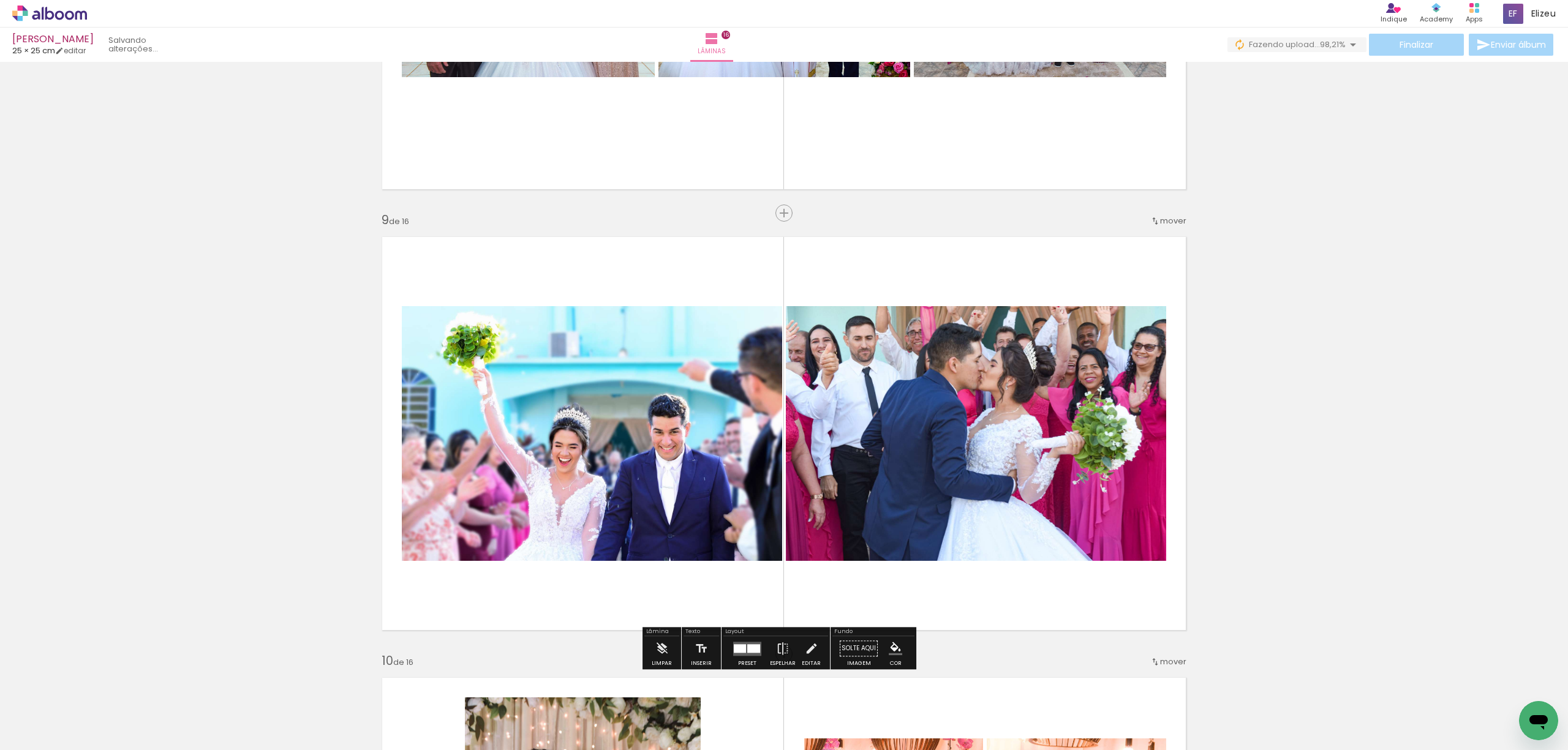
click at [1418, 474] on div "Inserir lâmina 1 de 16 Inserir lâmina 2 de 16 Inserir lâmina 3 de 16 Inserir lâ…" at bounding box center [784, 418] width 1568 height 7497
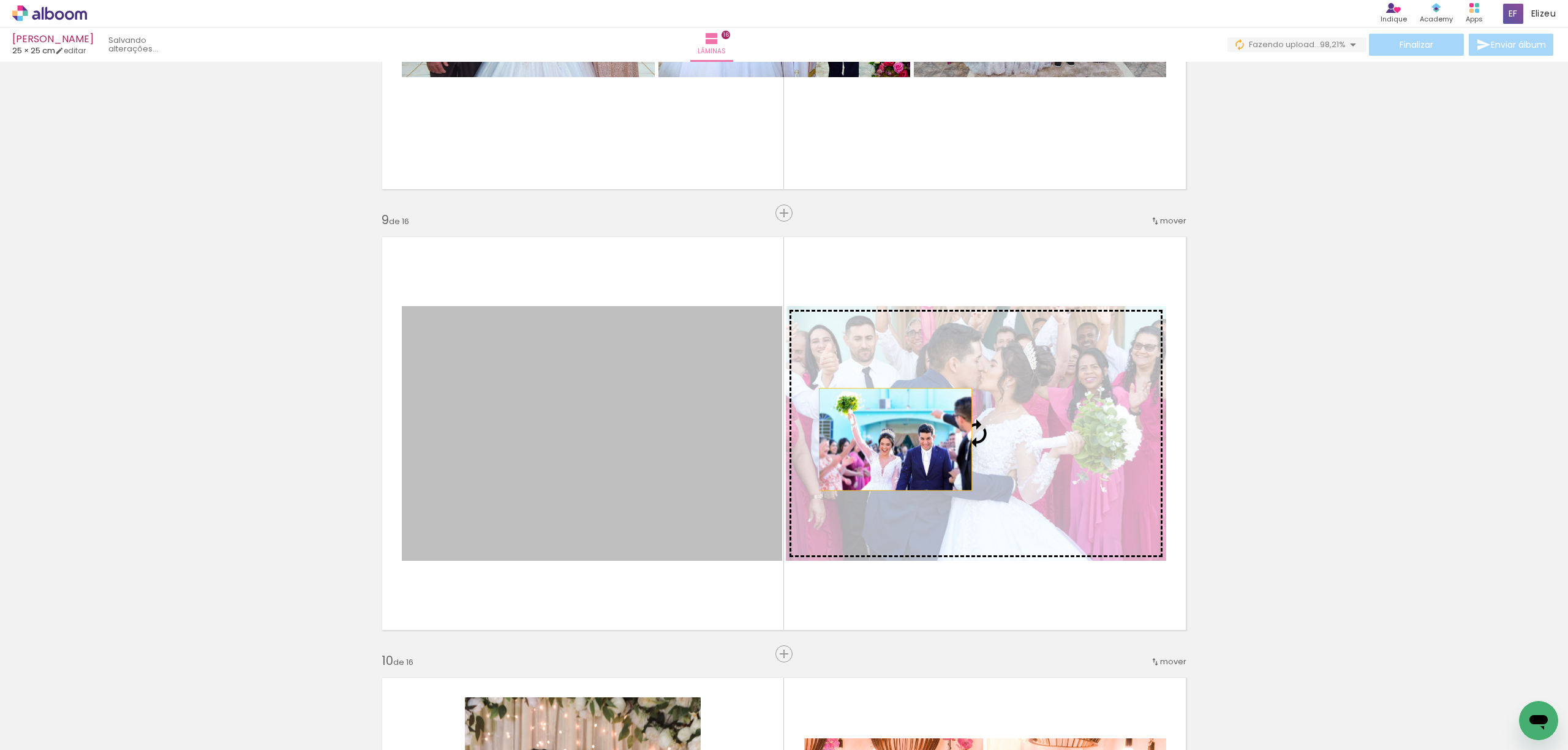
drag, startPoint x: 528, startPoint y: 467, endPoint x: 894, endPoint y: 439, distance: 367.1
click at [0, 0] on slot at bounding box center [0, 0] width 0 height 0
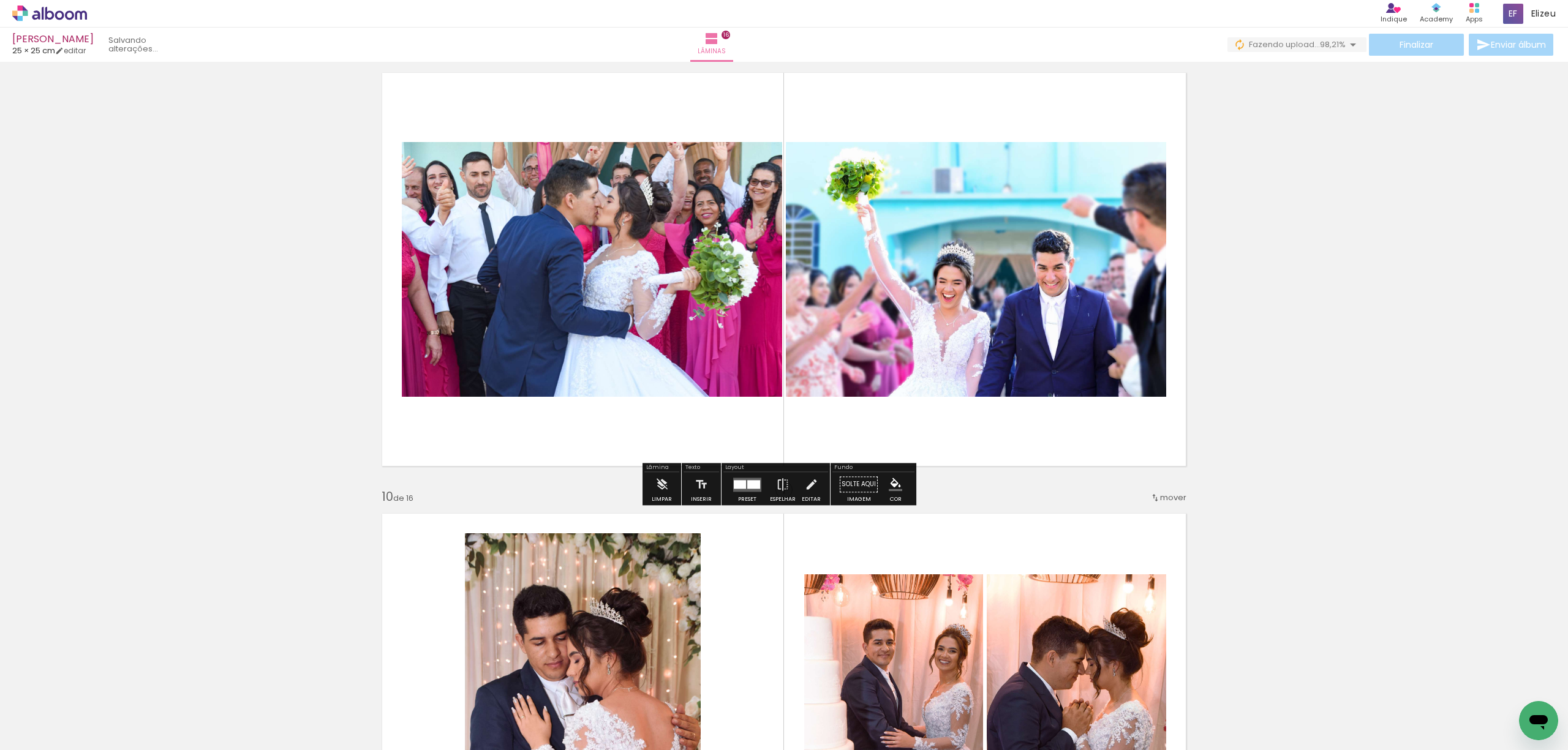
scroll to position [3560, 0]
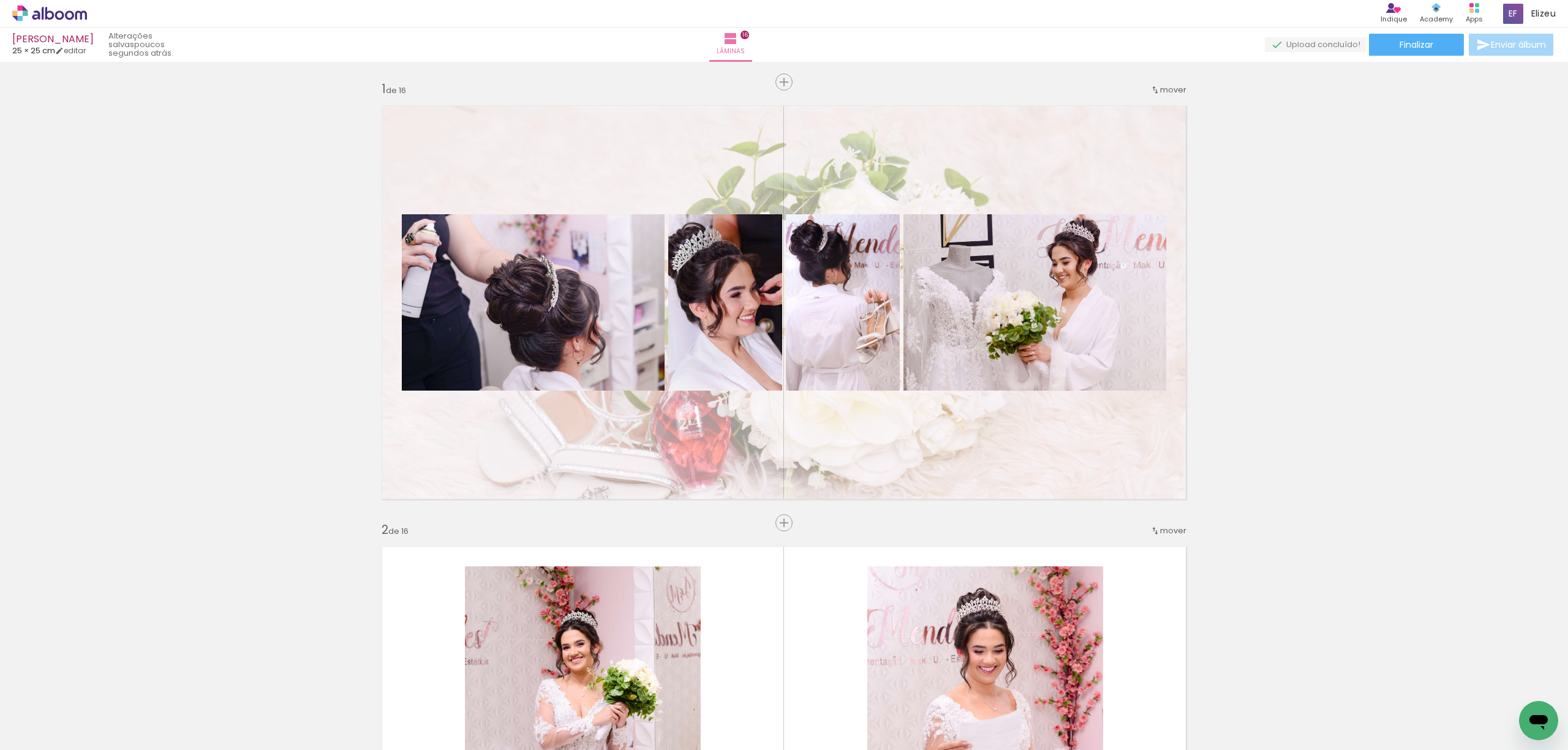
scroll to position [3560, 0]
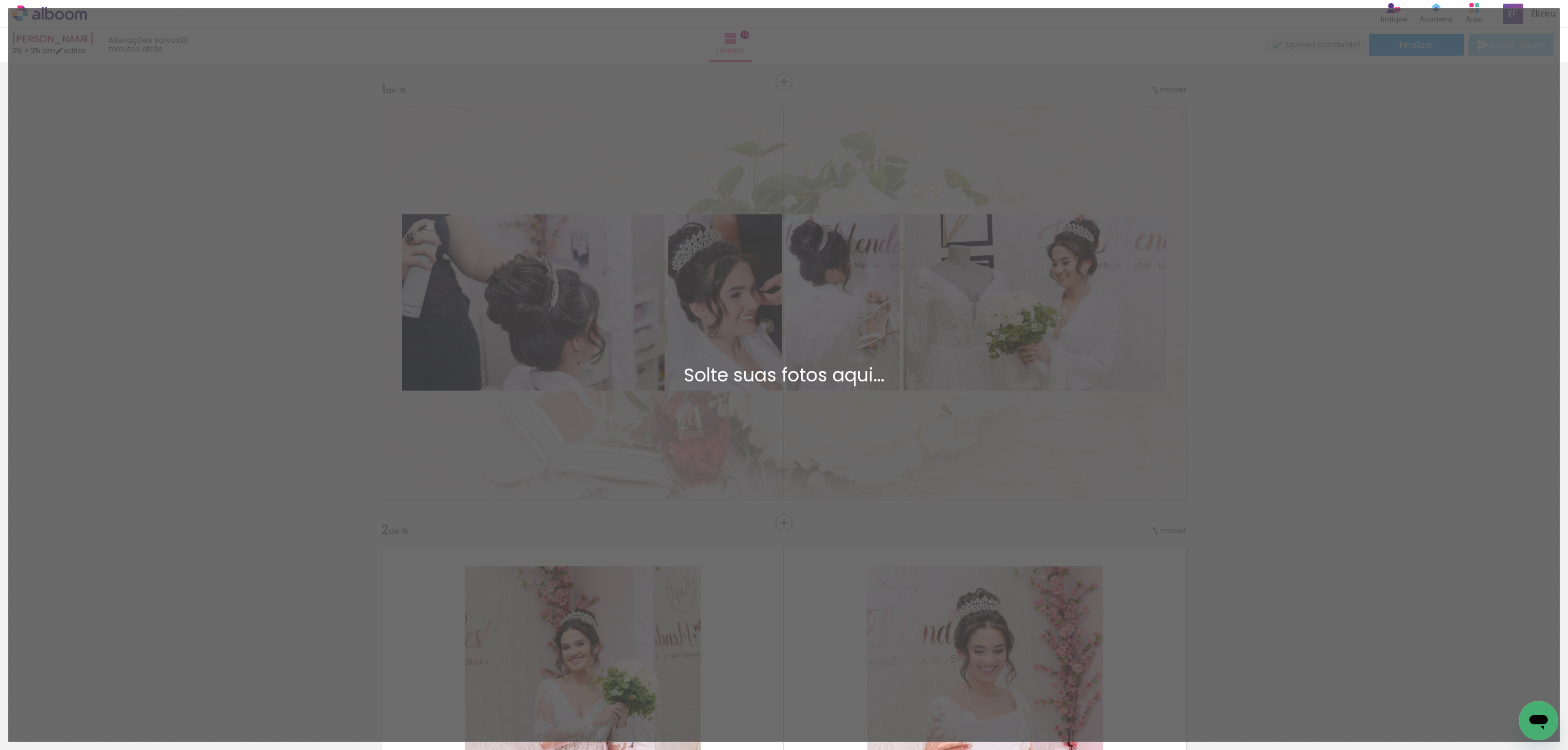
scroll to position [3560, 0]
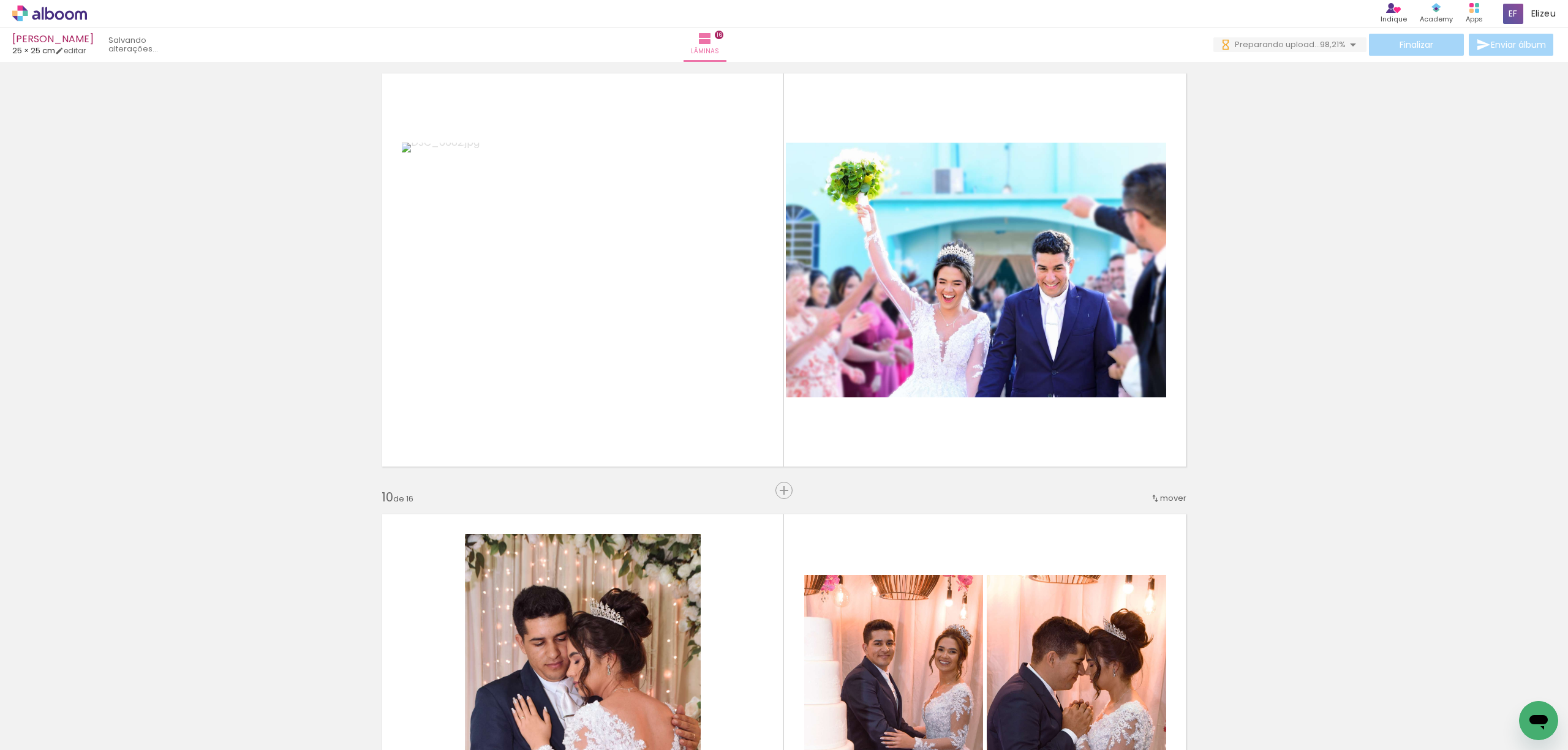
click at [1367, 300] on div "Inserir lâmina 1 de 16 Inserir lâmina 2 de 16 Inserir lâmina 3 de 16 Inserir lâ…" at bounding box center [784, 255] width 1568 height 7497
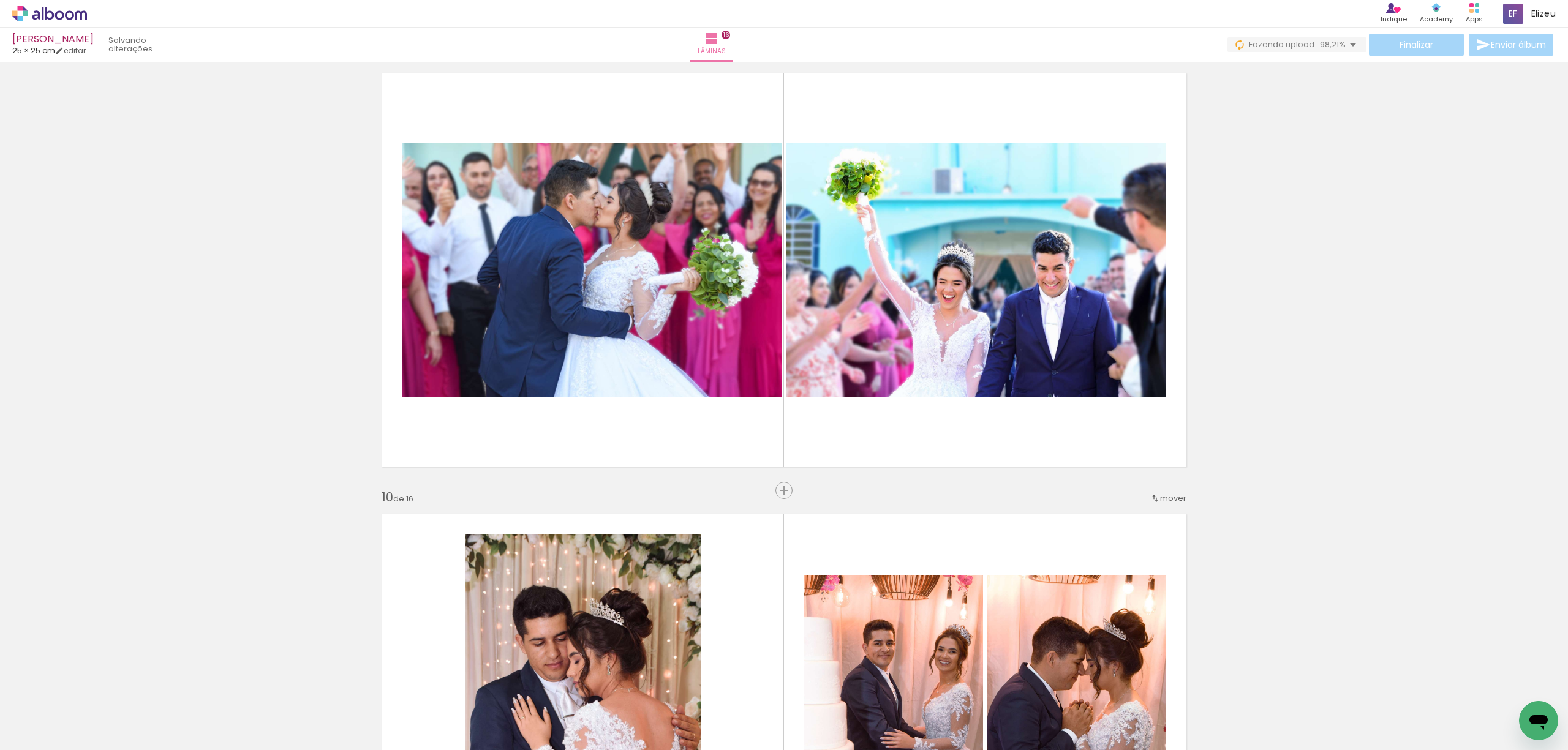
click at [741, 485] on div "Inserir lâmina 1 de 16 Inserir lâmina 2 de 16 Inserir lâmina 3 de 16 Inserir lâ…" at bounding box center [784, 255] width 1568 height 7497
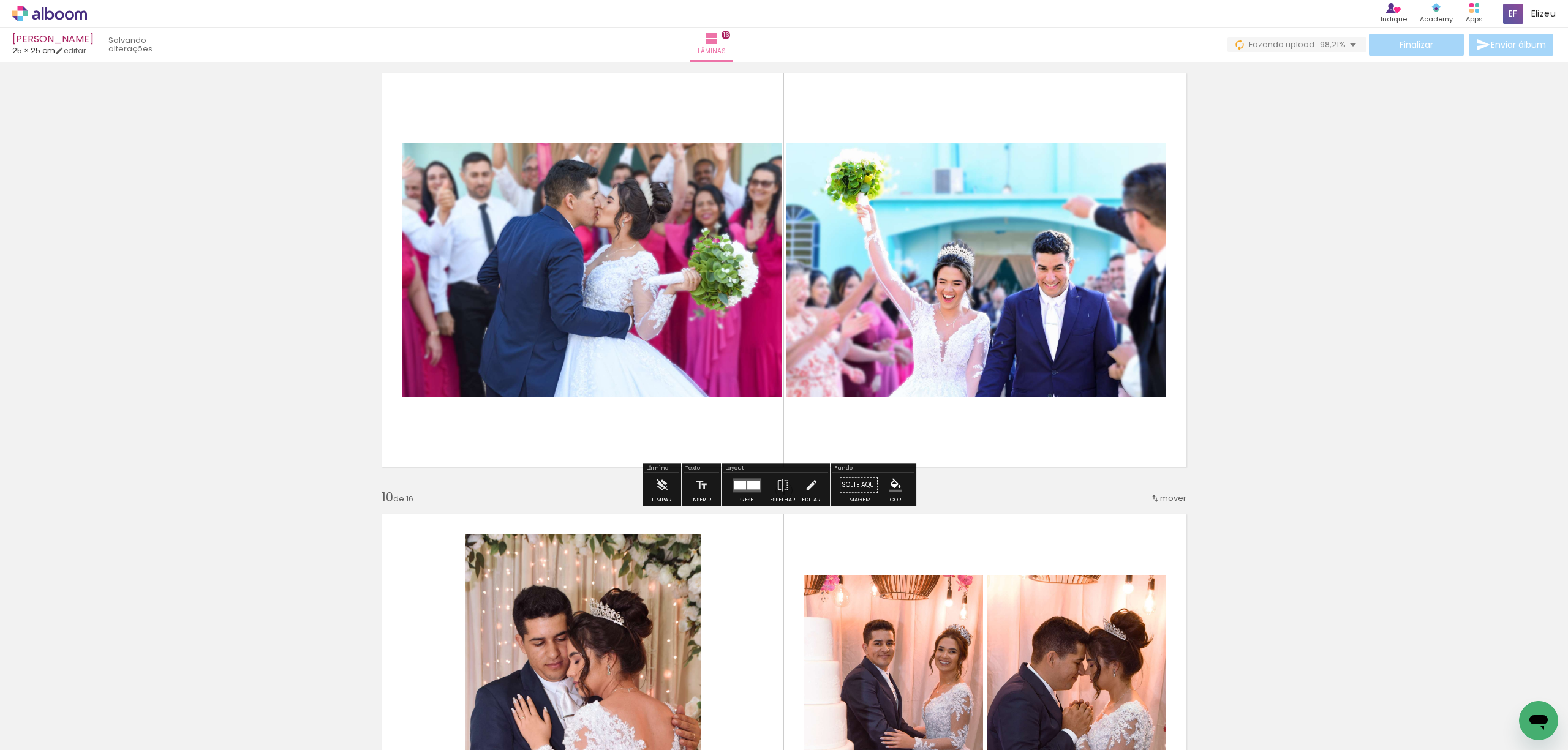
click at [748, 486] on div at bounding box center [753, 485] width 13 height 9
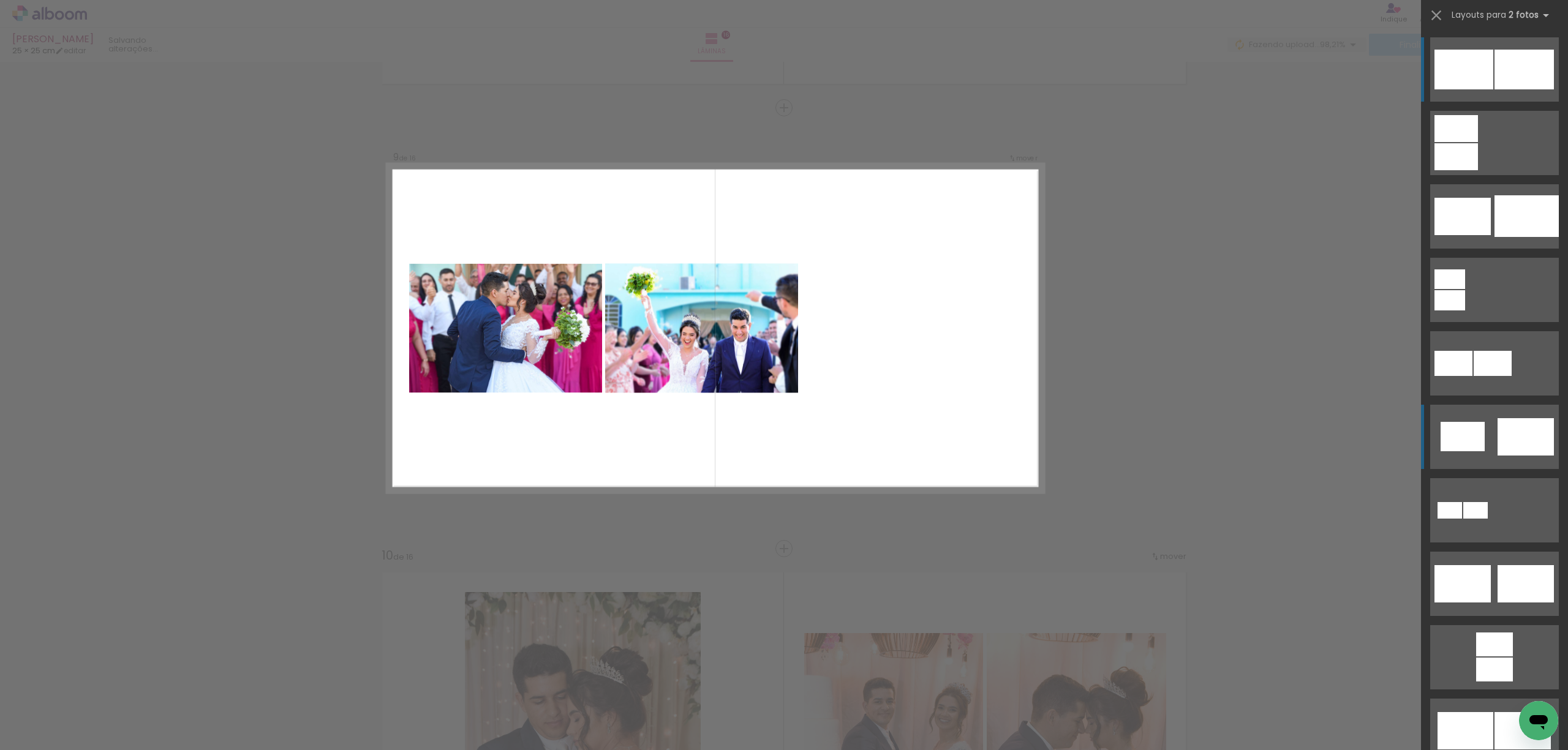
scroll to position [3462, 0]
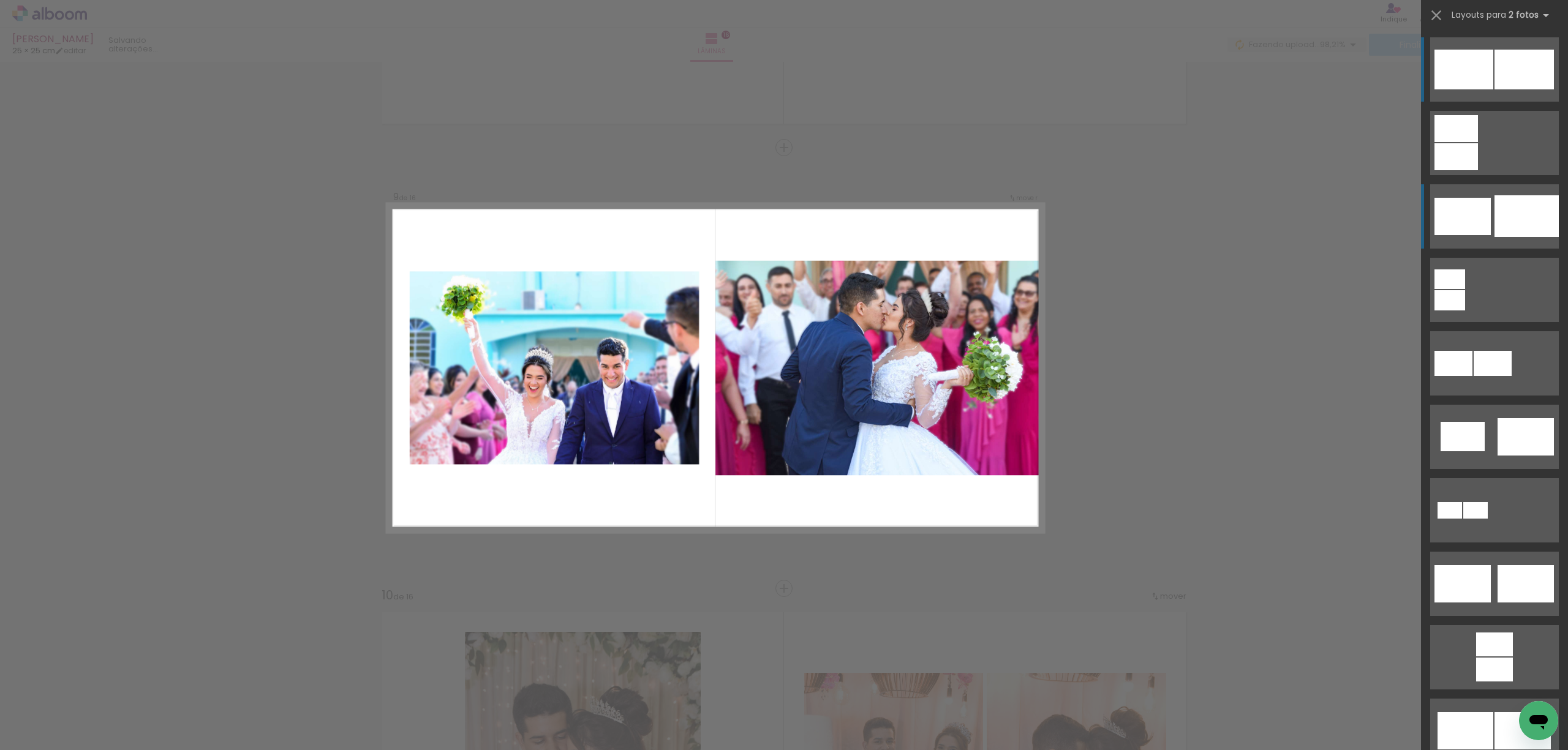
click at [1498, 226] on div at bounding box center [1526, 216] width 64 height 41
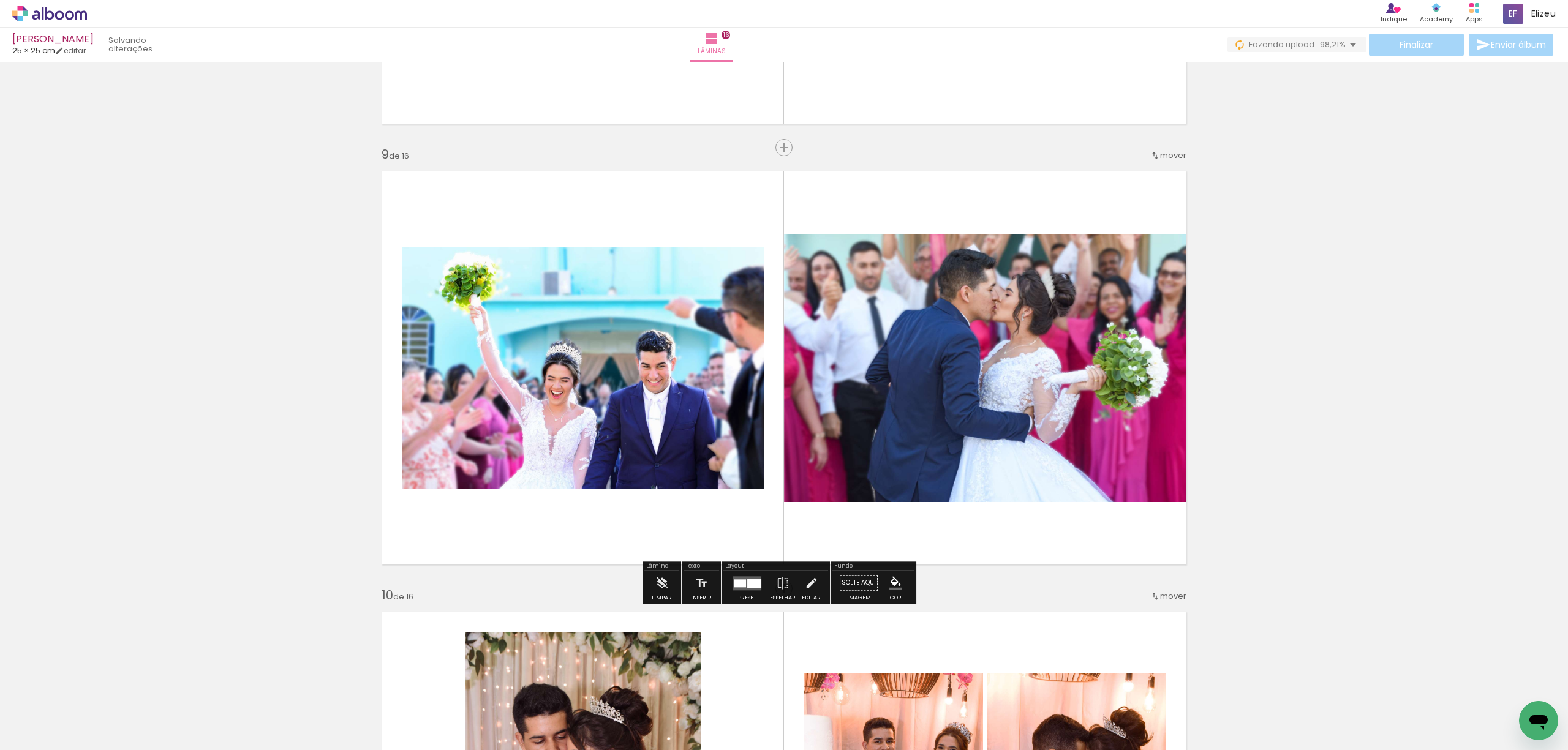
click at [1355, 331] on div "Inserir lâmina 1 de 16 Inserir lâmina 2 de 16 Inserir lâmina 3 de 16 Inserir lâ…" at bounding box center [784, 353] width 1568 height 7497
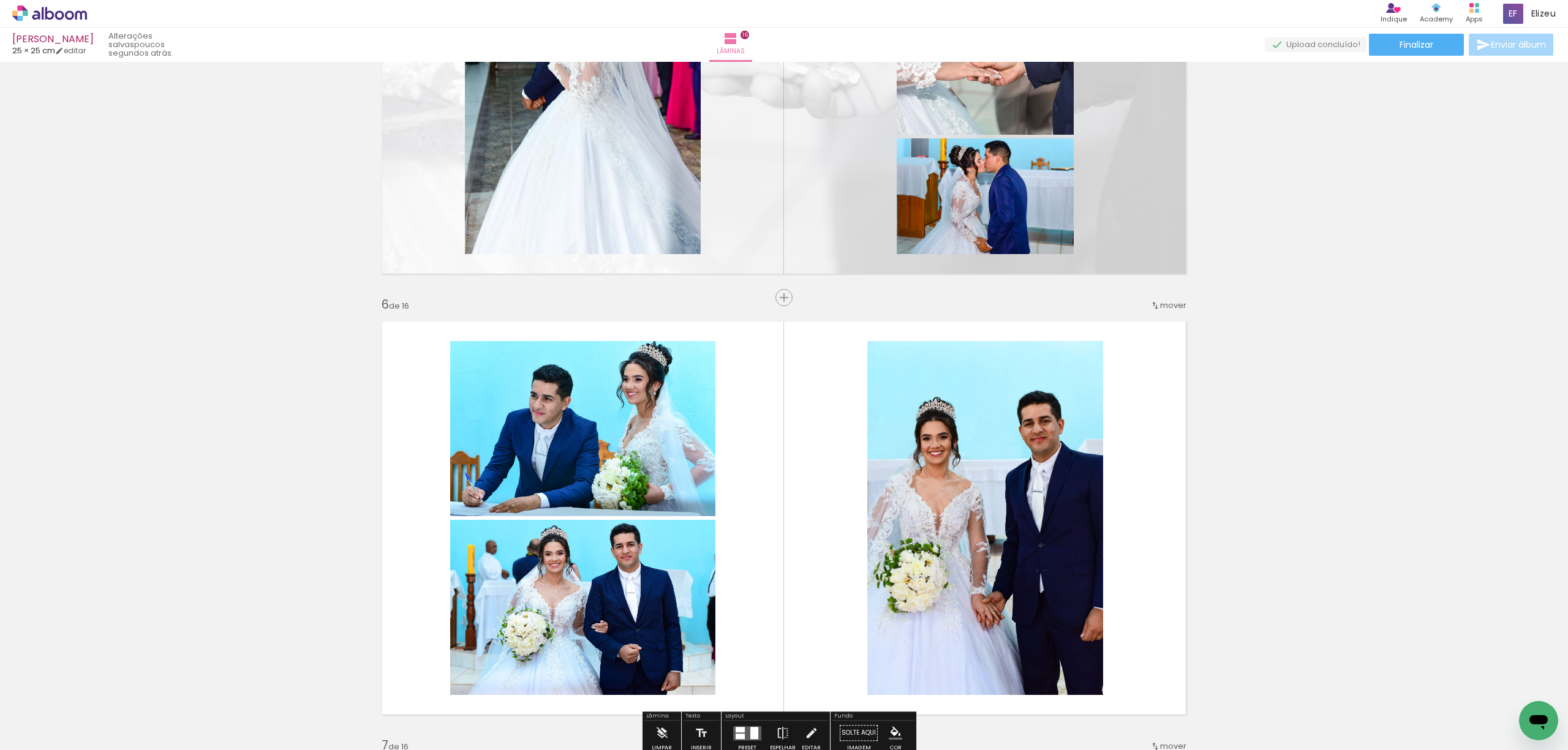
scroll to position [1992, 0]
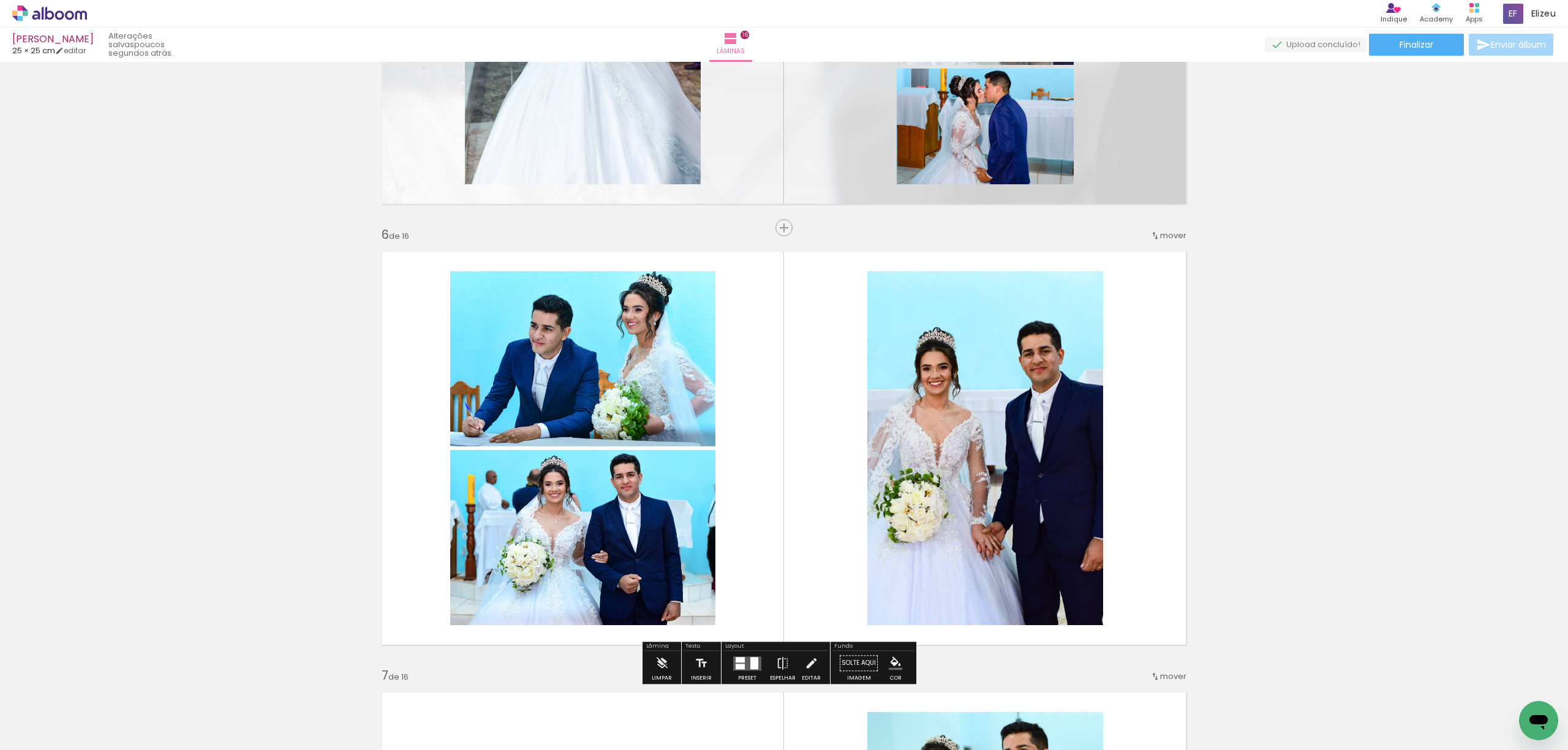
scroll to position [2156, 0]
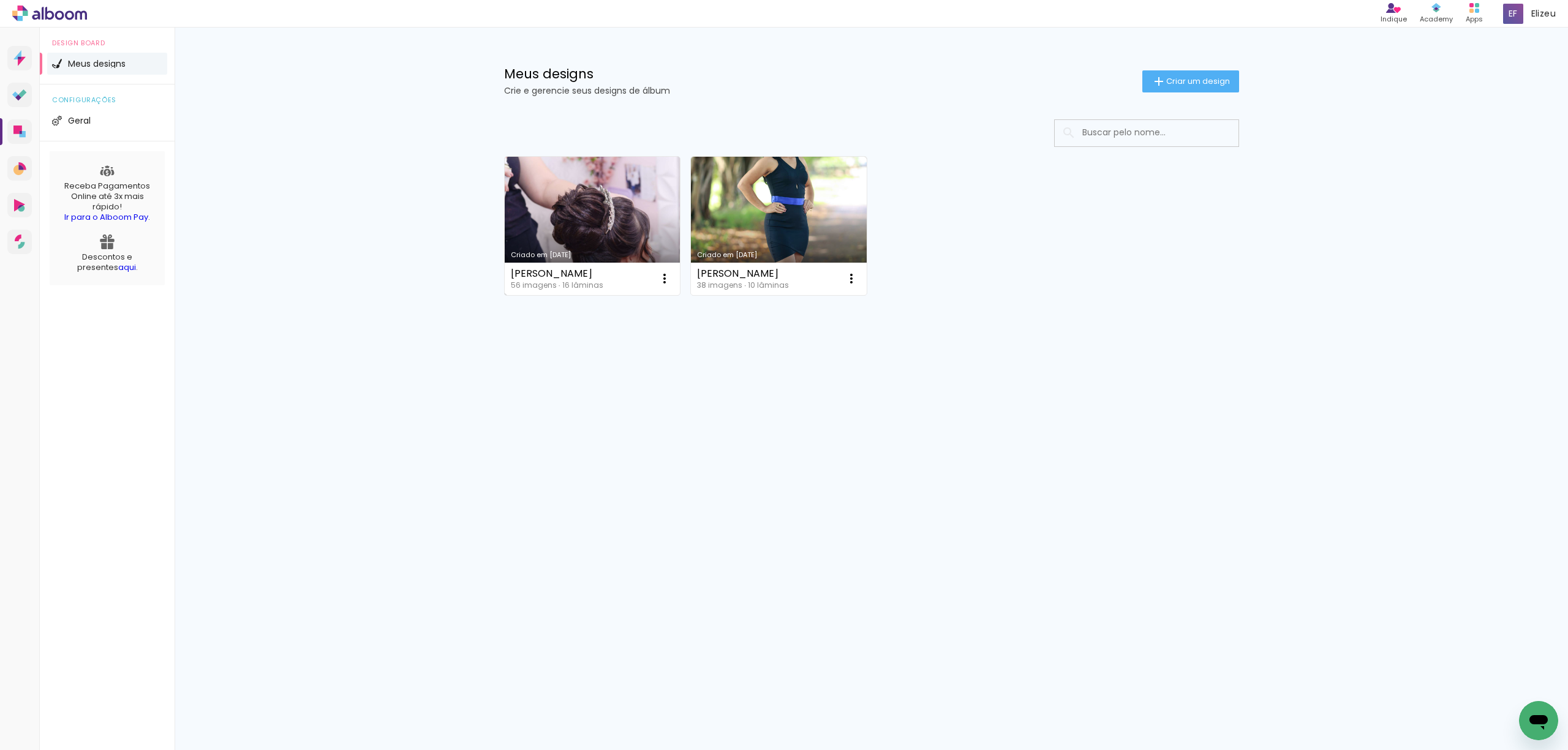
click at [577, 210] on link "Criado em [DATE]" at bounding box center [593, 226] width 176 height 139
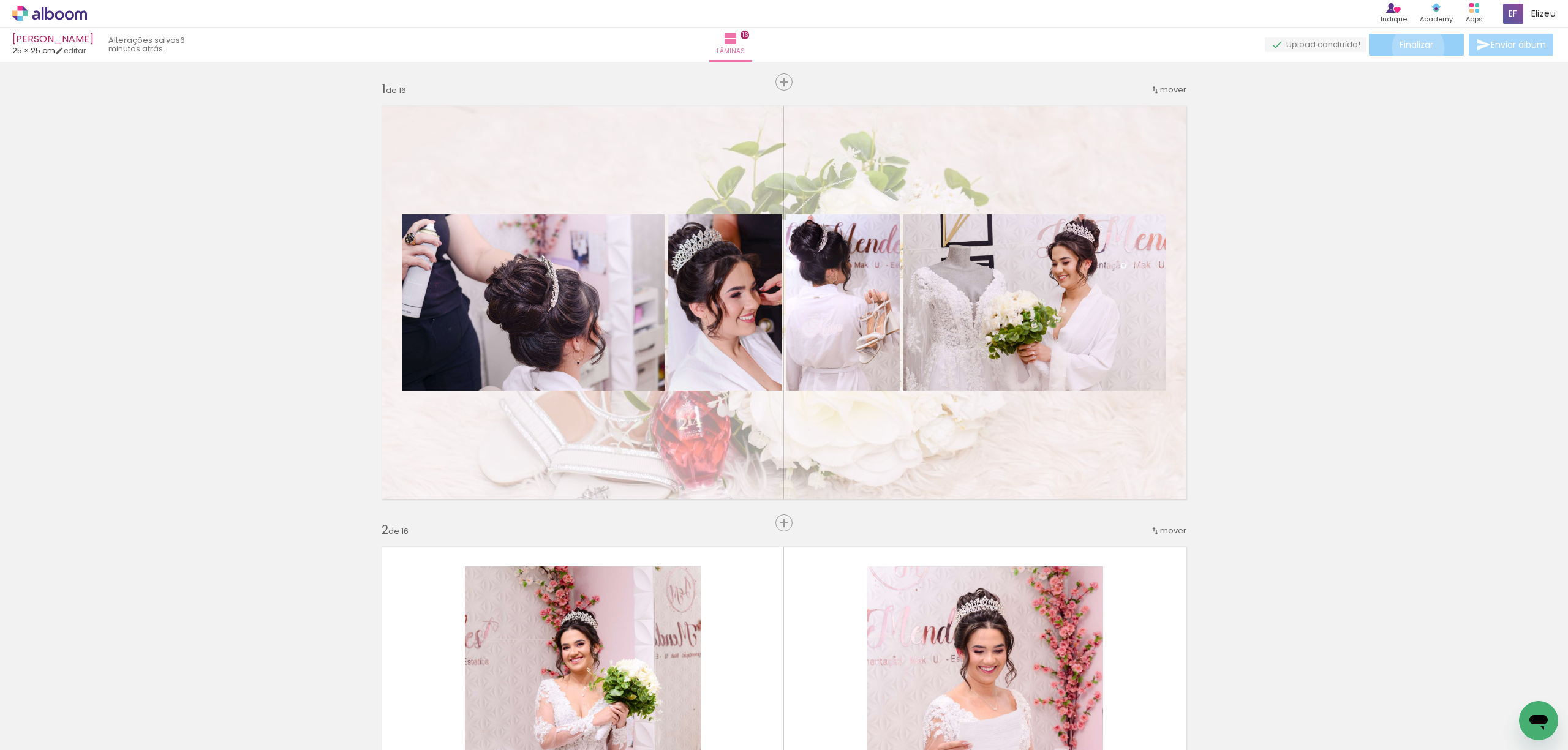
click at [1414, 48] on span "Finalizar" at bounding box center [1417, 45] width 34 height 9
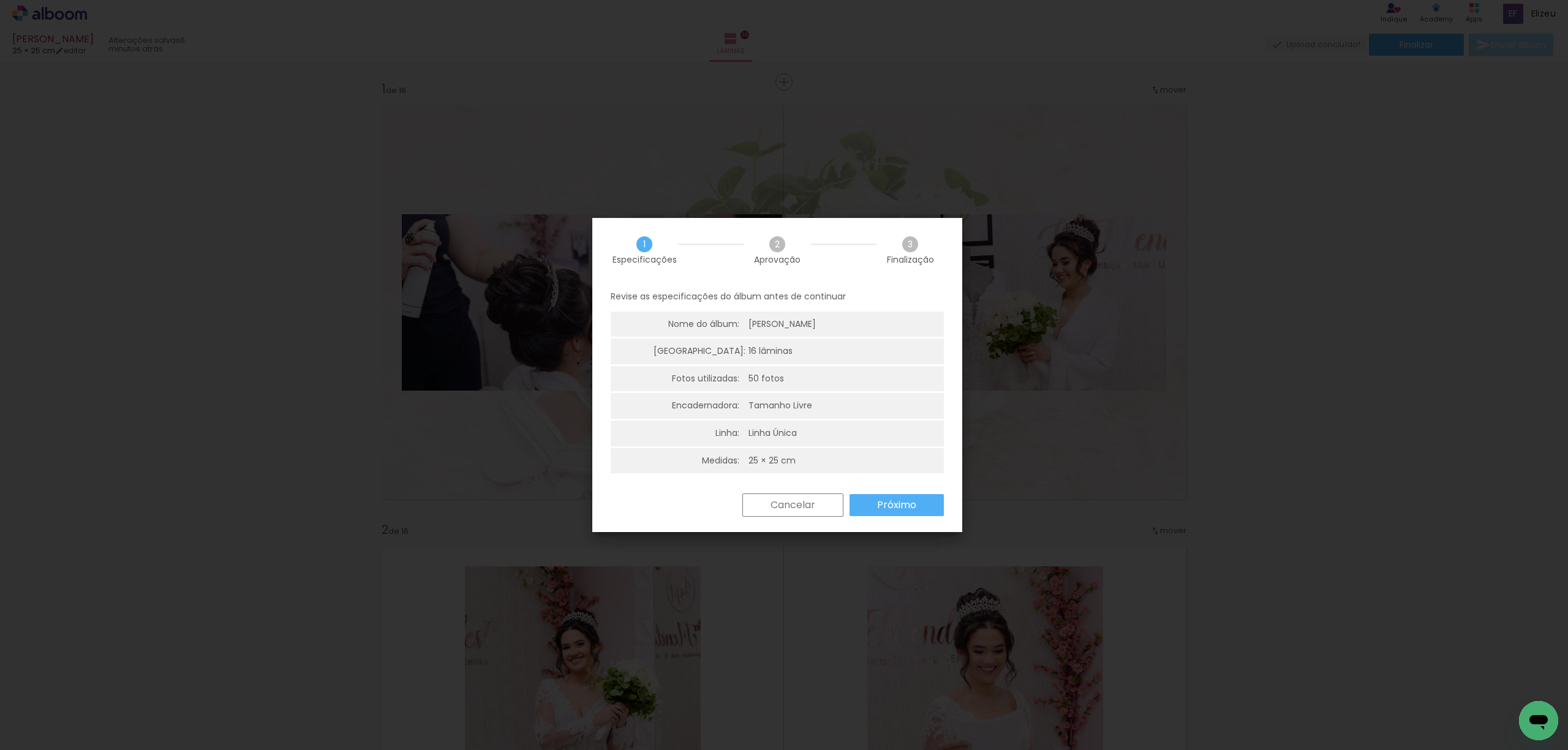
click at [0, 0] on slot "Próximo" at bounding box center [0, 0] width 0 height 0
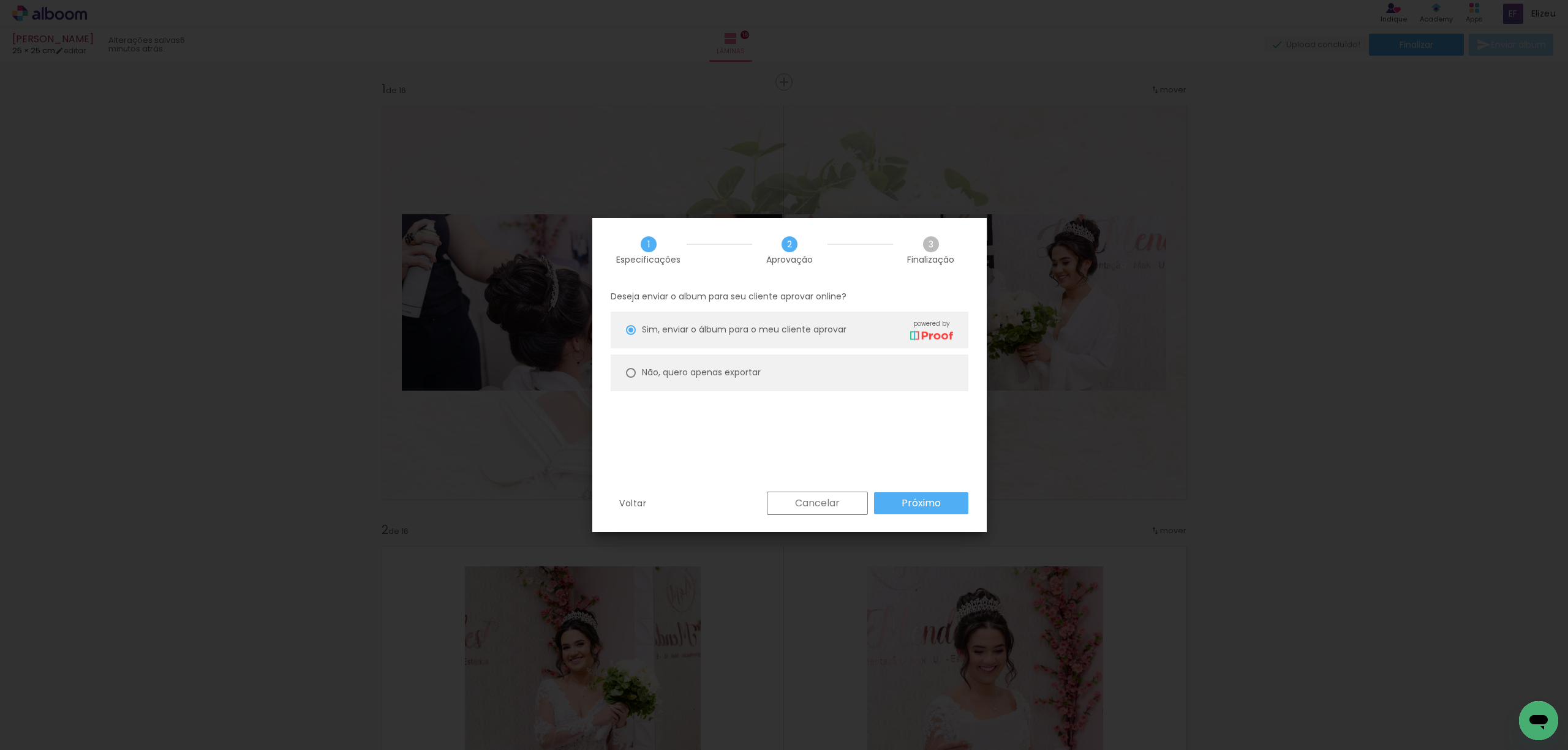
click at [626, 364] on paper-radio-button "Não, quero apenas exportar" at bounding box center [789, 373] width 358 height 37
type paper-radio-button "on"
click at [907, 510] on paper-button "Próximo" at bounding box center [921, 503] width 94 height 22
type input "Alta, 300 DPI"
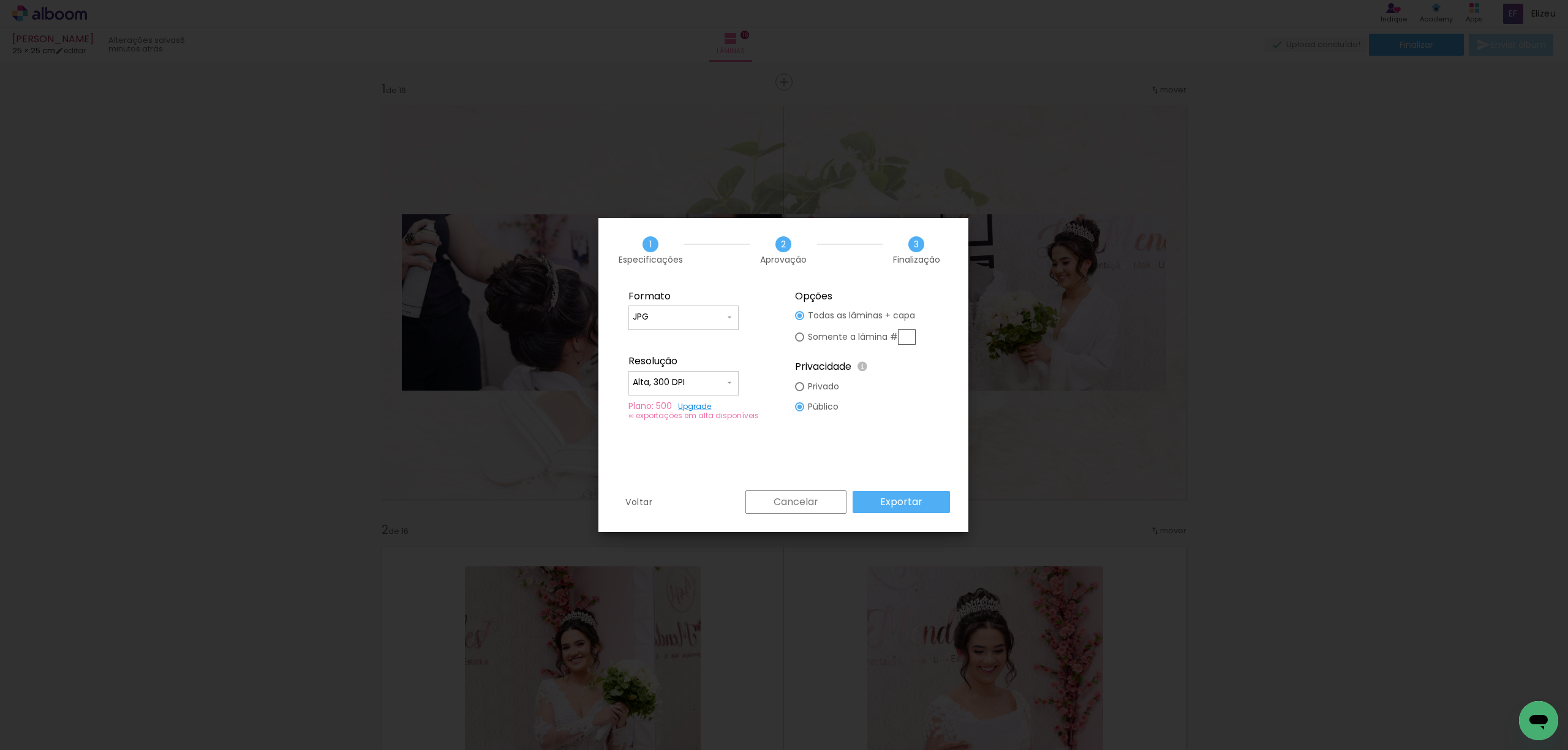
click at [0, 0] on paper-button "Exportar" at bounding box center [0, 0] width 0 height 0
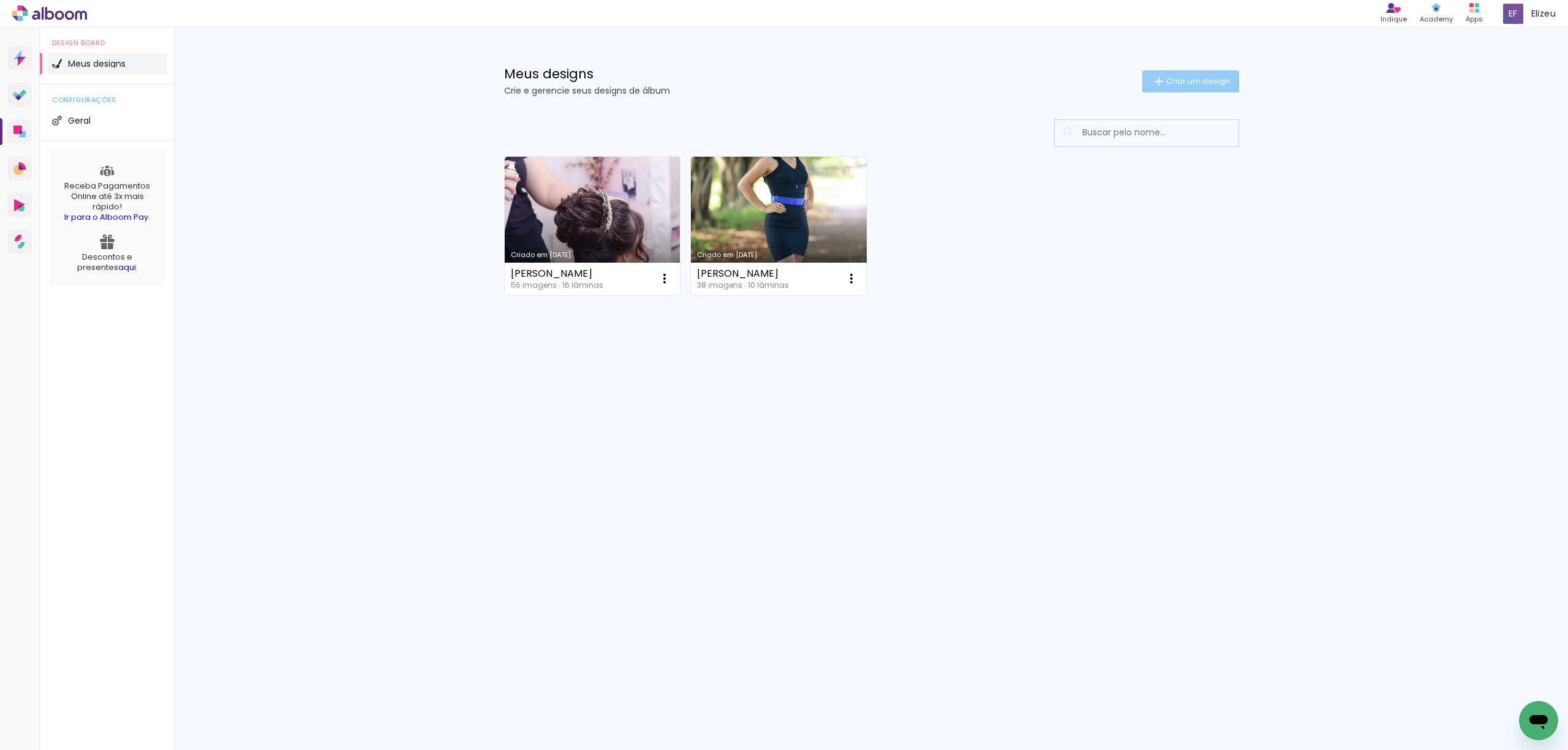
click at [1161, 78] on iron-icon at bounding box center [1159, 81] width 15 height 15
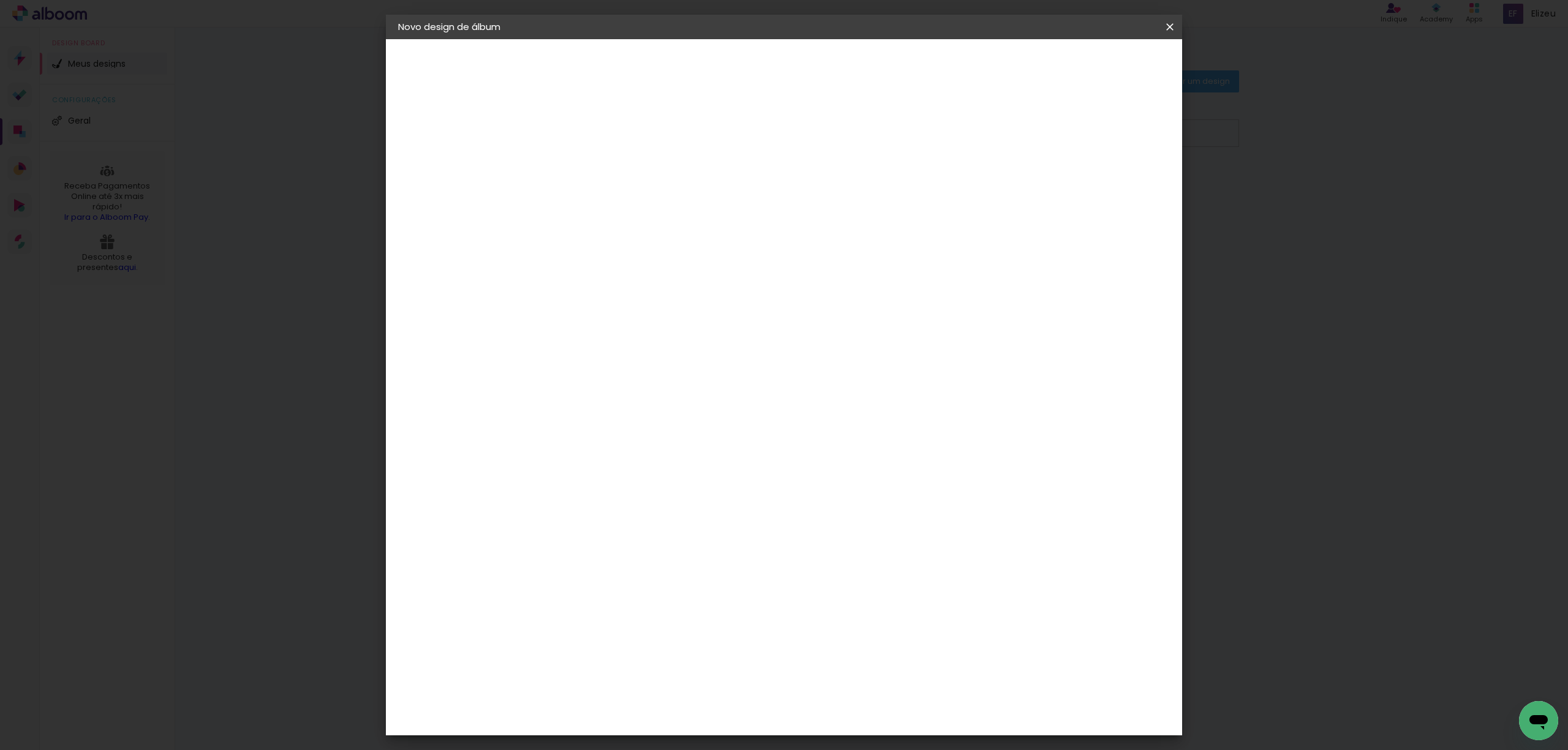
click at [599, 171] on input at bounding box center [599, 165] width 0 height 19
type input "mirian"
type paper-input "mirian"
click at [724, 70] on paper-button "Avançar" at bounding box center [693, 65] width 60 height 21
click at [0, 0] on slot "Tamanho Livre" at bounding box center [0, 0] width 0 height 0
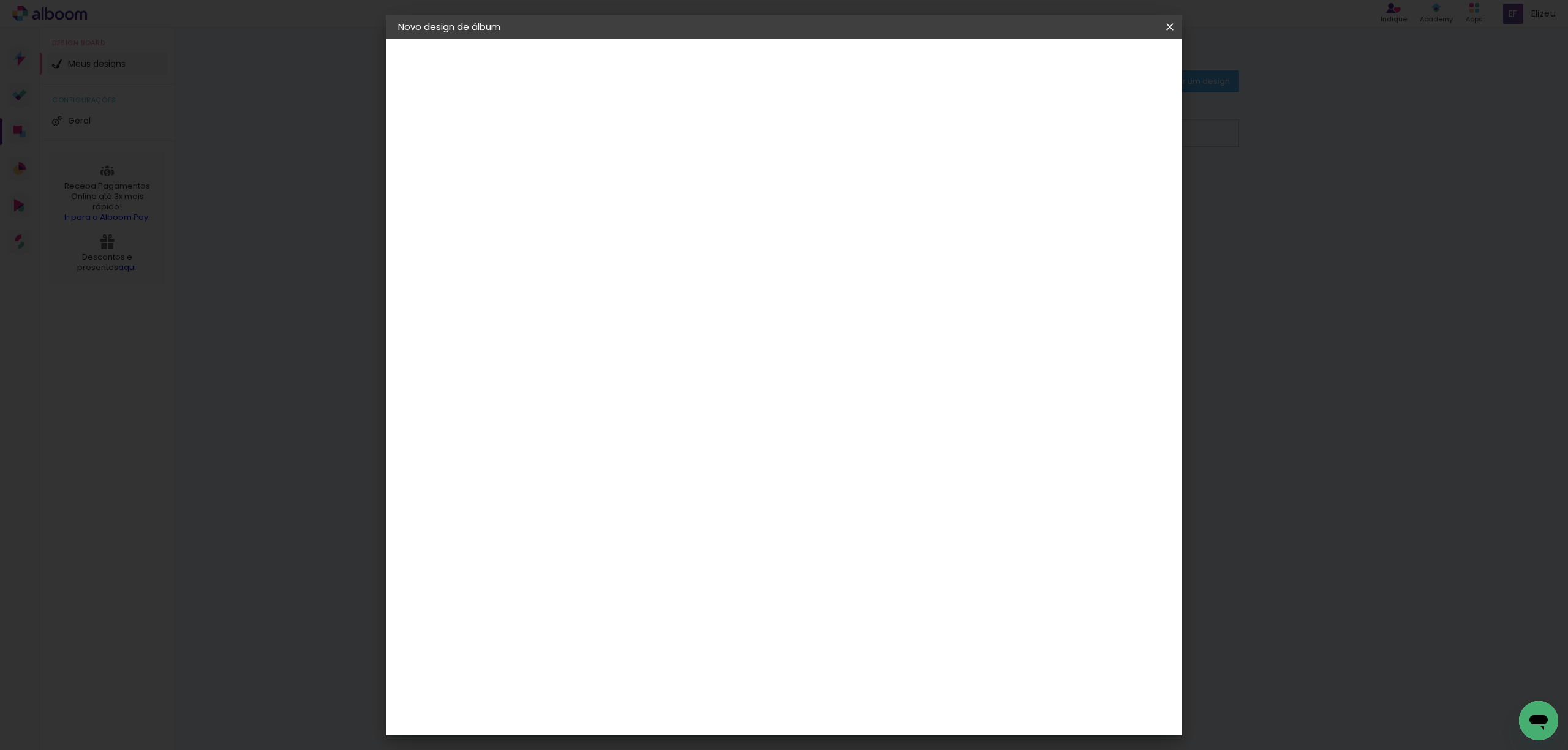
click at [0, 0] on slot "Avançar" at bounding box center [0, 0] width 0 height 0
click at [729, 187] on span "30" at bounding box center [730, 191] width 20 height 18
click at [733, 186] on span "30" at bounding box center [730, 191] width 20 height 18
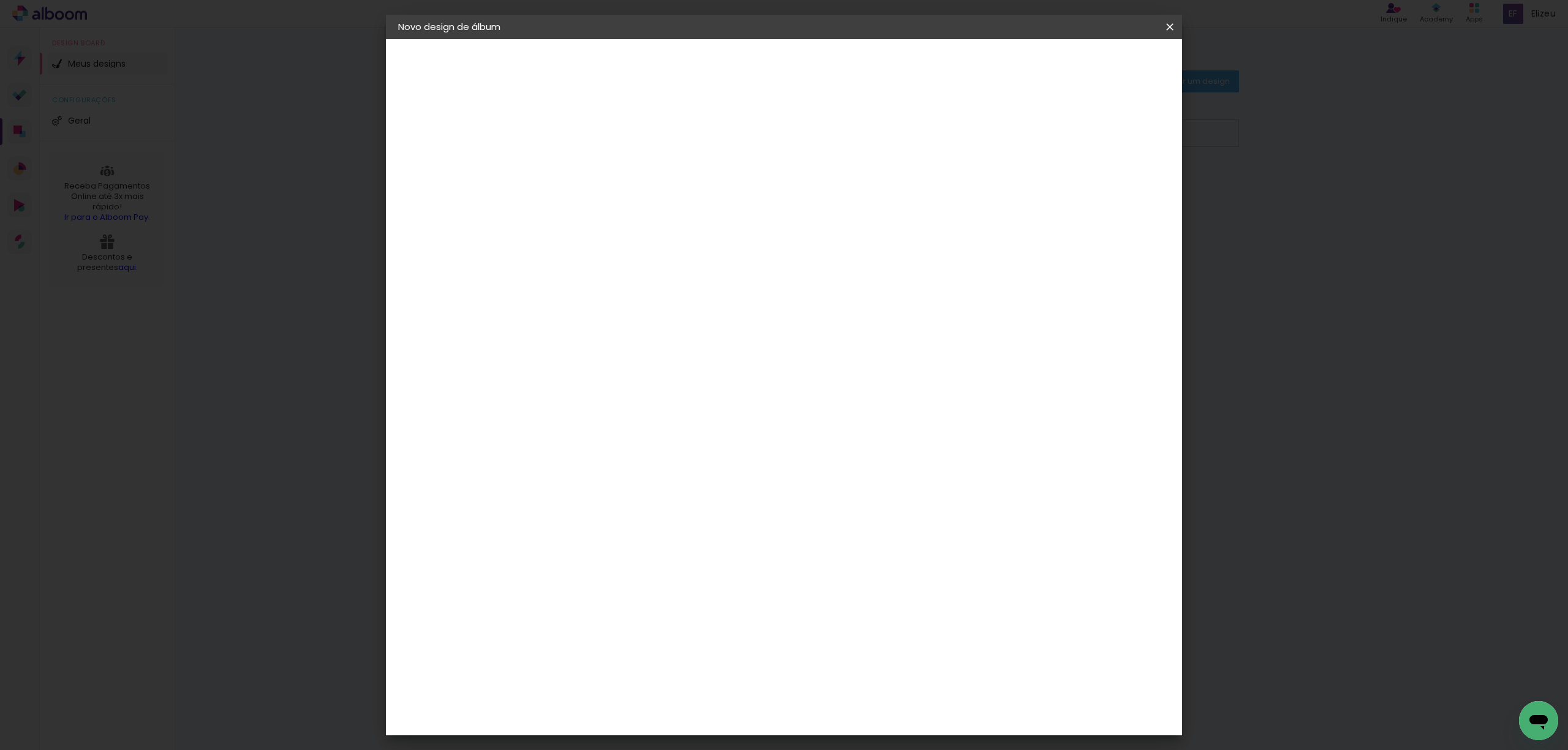
click at [731, 185] on span "30" at bounding box center [730, 191] width 20 height 18
click at [729, 189] on span "30" at bounding box center [730, 191] width 20 height 18
click at [568, 351] on input "30" at bounding box center [560, 347] width 32 height 18
type input "20"
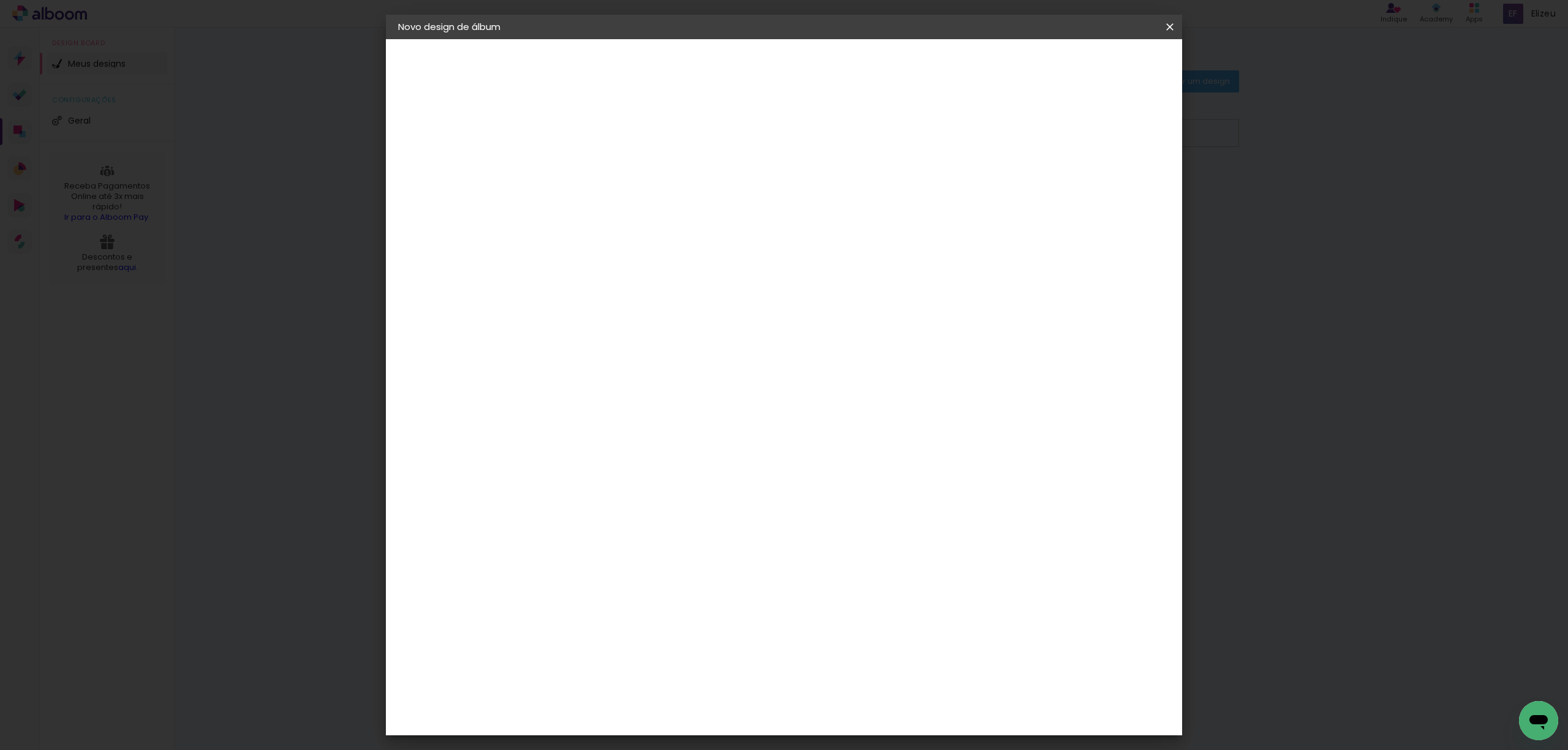
type paper-input "20"
click at [735, 191] on span "30" at bounding box center [730, 191] width 20 height 18
drag, startPoint x: 729, startPoint y: 189, endPoint x: 721, endPoint y: 189, distance: 8.0
click at [728, 189] on span "30" at bounding box center [730, 191] width 20 height 18
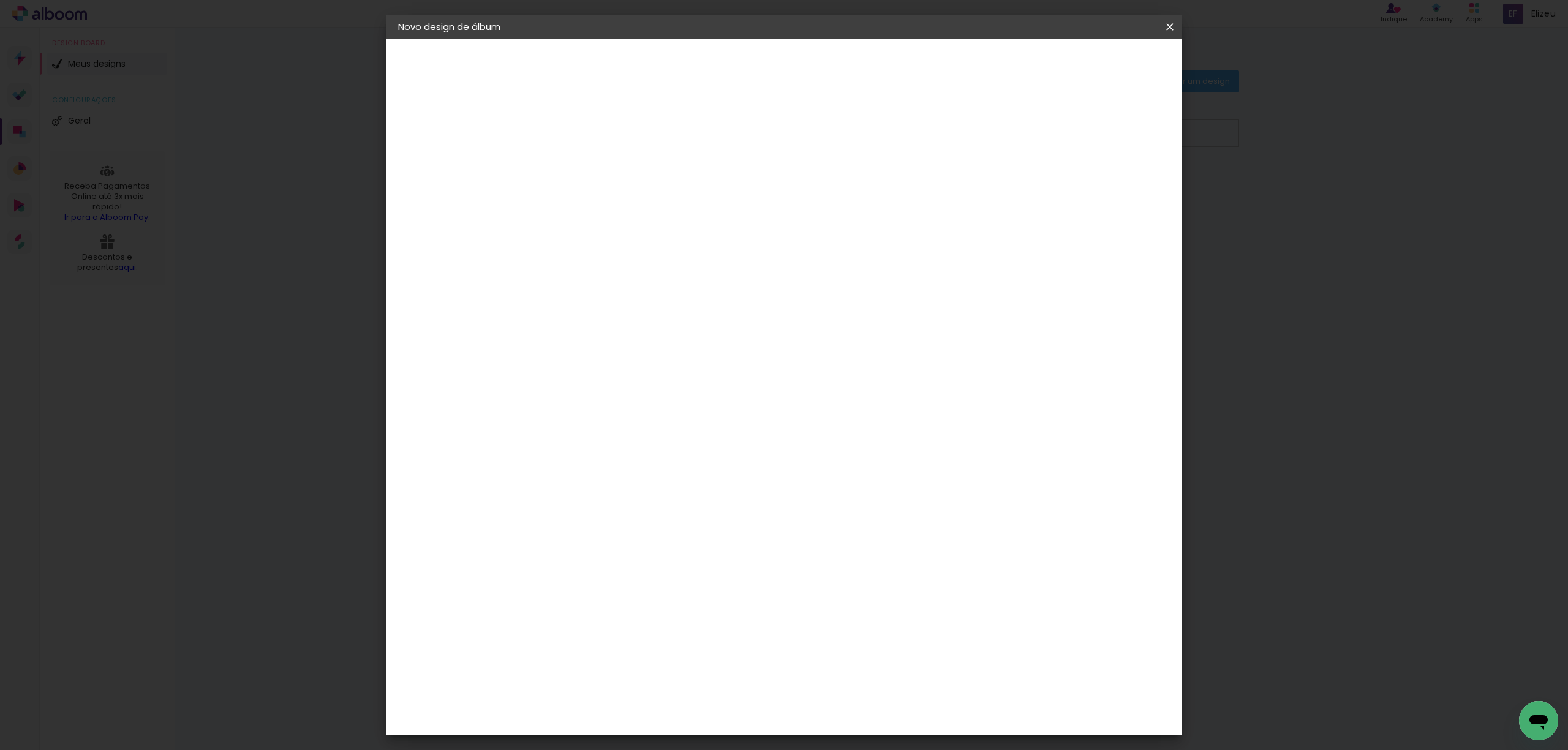
drag, startPoint x: 721, startPoint y: 189, endPoint x: 740, endPoint y: 189, distance: 19.0
click at [740, 189] on span "30" at bounding box center [730, 191] width 20 height 18
click at [860, 435] on input "60" at bounding box center [850, 430] width 32 height 18
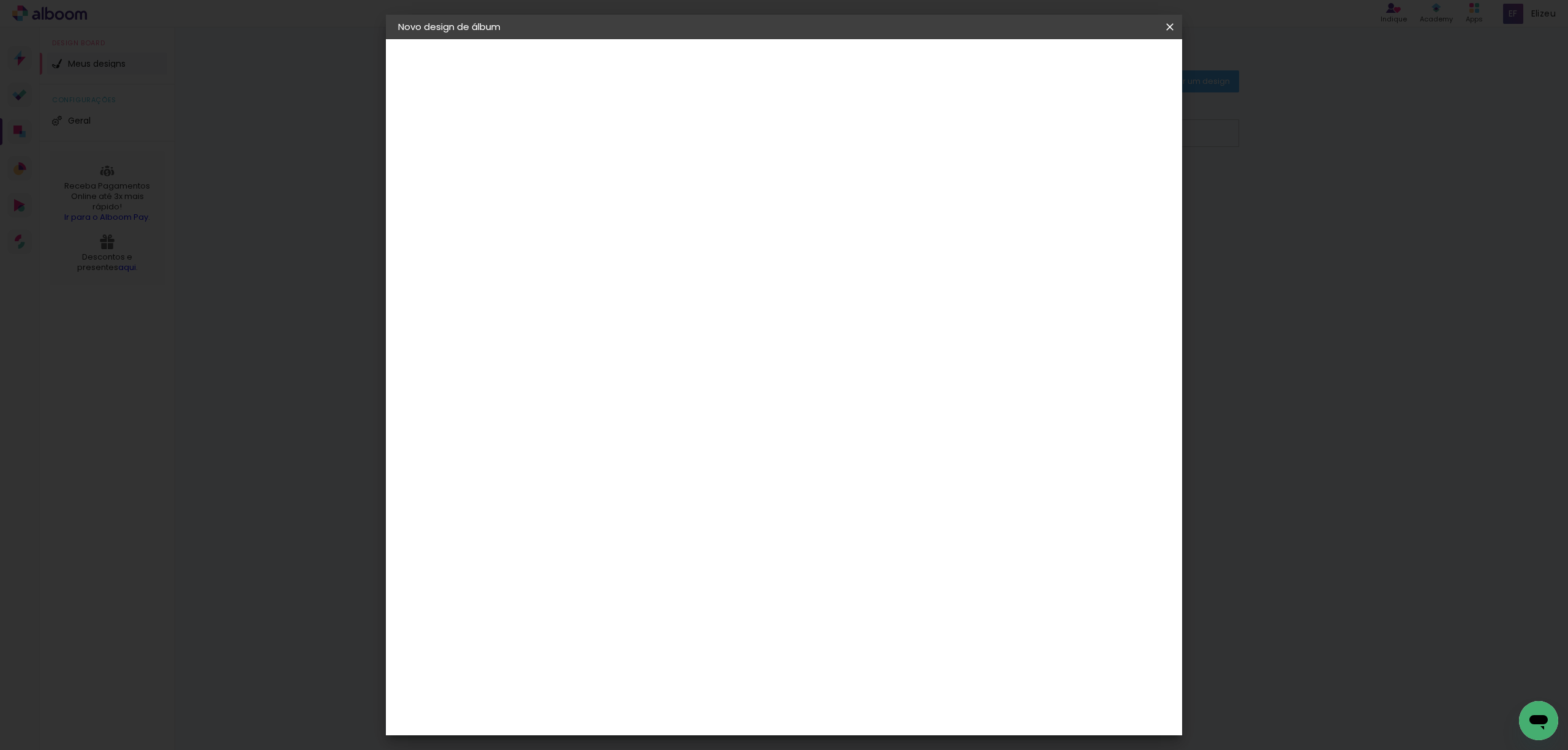
type input "50"
type paper-input "50"
click at [1090, 63] on span "Iniciar design" at bounding box center [1062, 65] width 55 height 9
